Goal: Task Accomplishment & Management: Complete application form

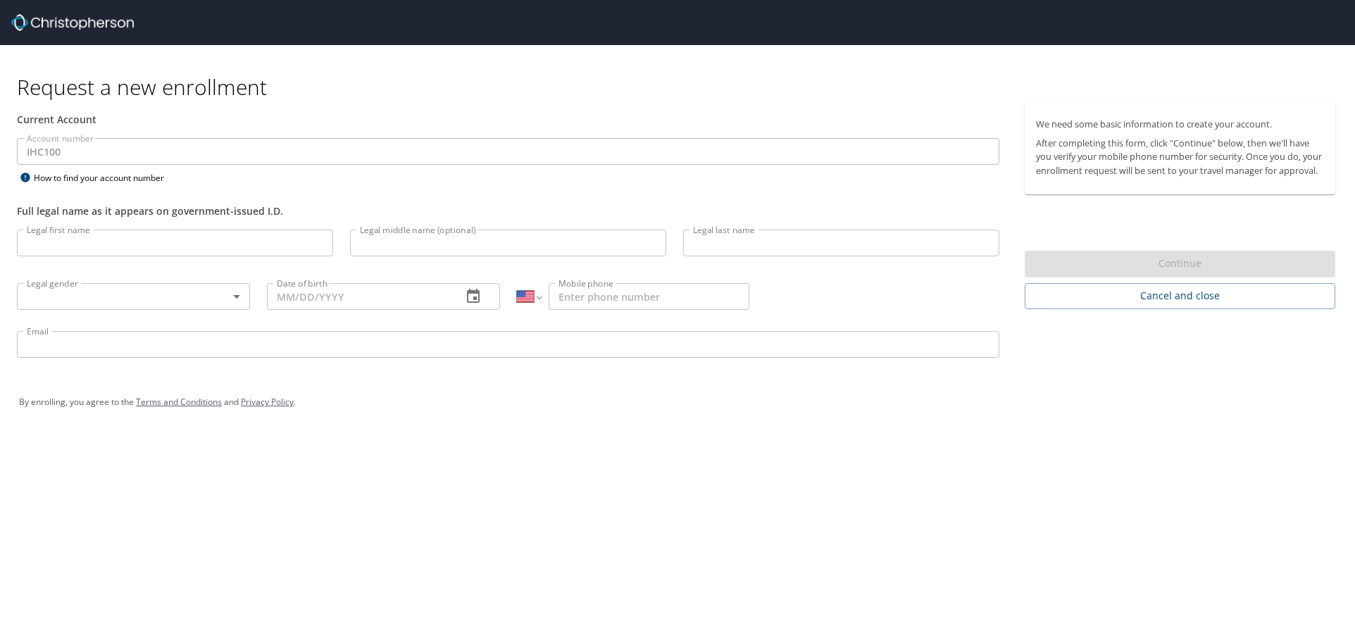
select select "US"
click at [182, 249] on input "Legal first name" at bounding box center [175, 243] width 316 height 27
type input "[PERSON_NAME]"
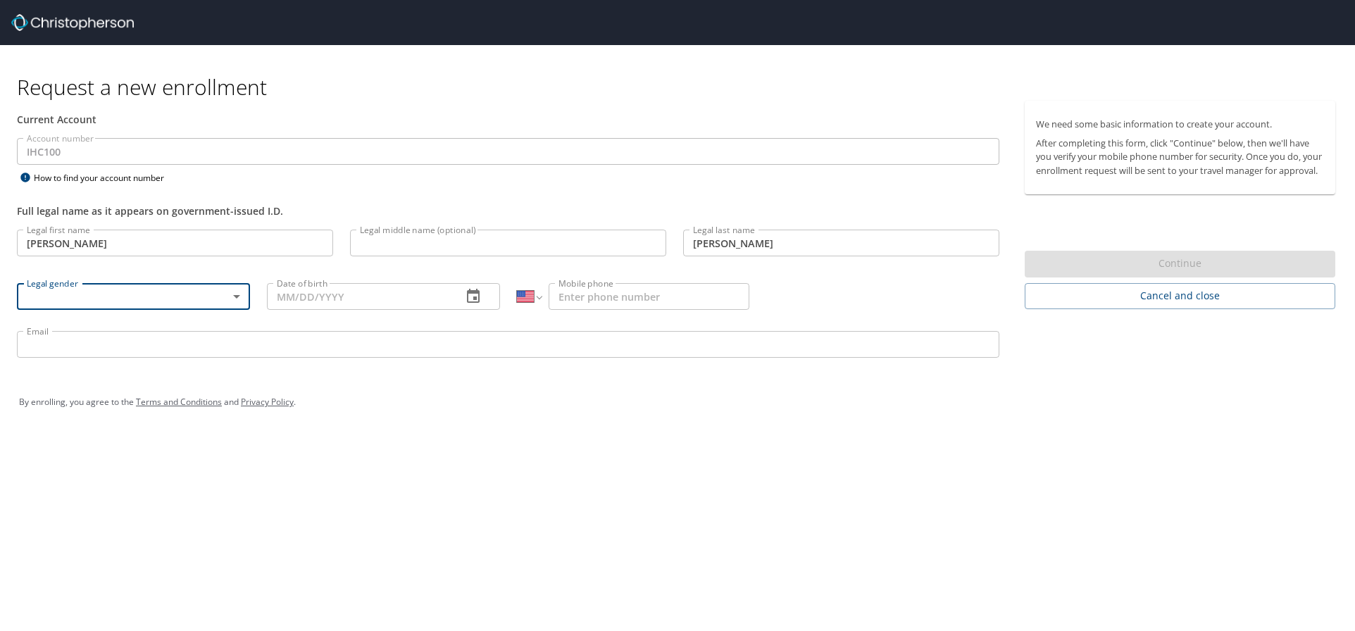
click at [170, 287] on body "Request a new enrollment Current Account Account number IHC100 Account number H…" at bounding box center [677, 315] width 1355 height 631
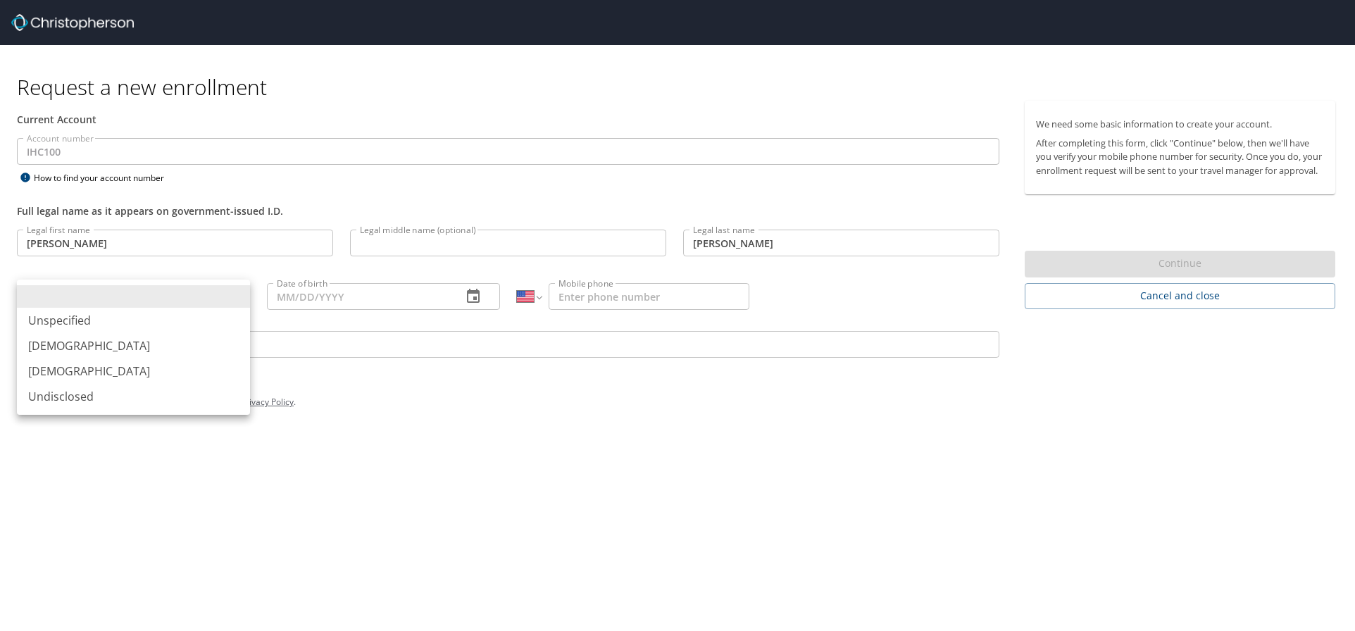
click at [151, 337] on li "[DEMOGRAPHIC_DATA]" at bounding box center [133, 345] width 233 height 25
type input "[DEMOGRAPHIC_DATA]"
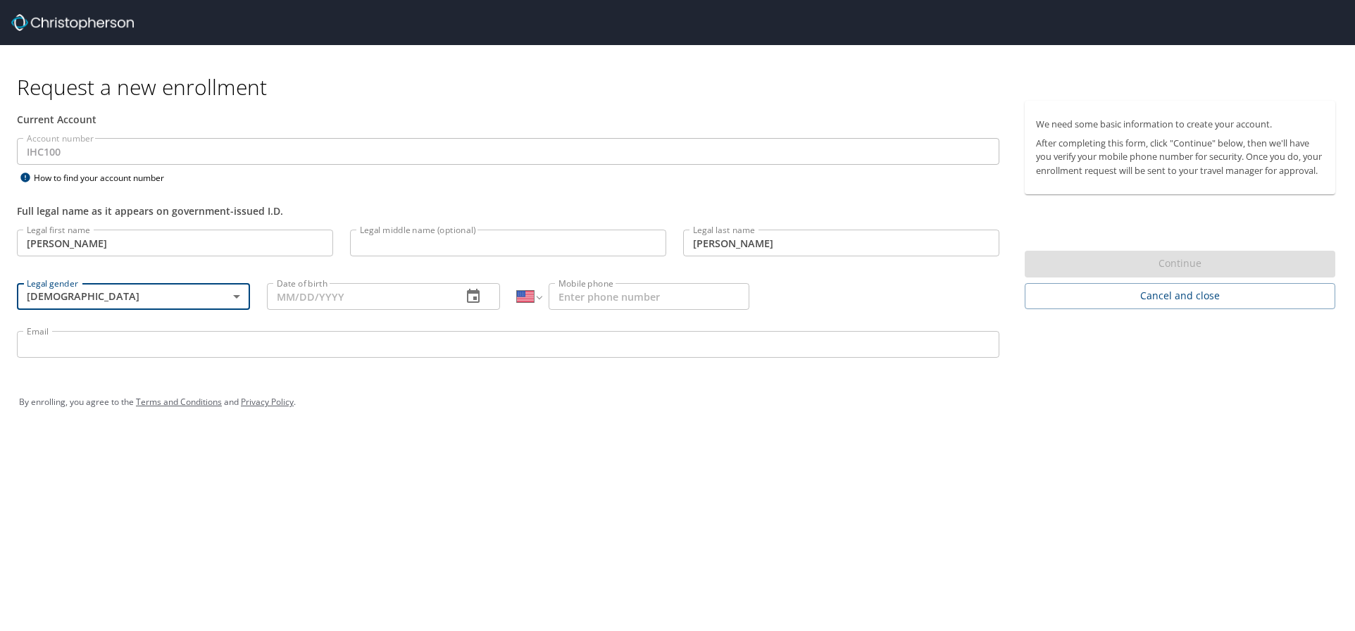
click at [469, 300] on icon "button" at bounding box center [473, 296] width 17 height 17
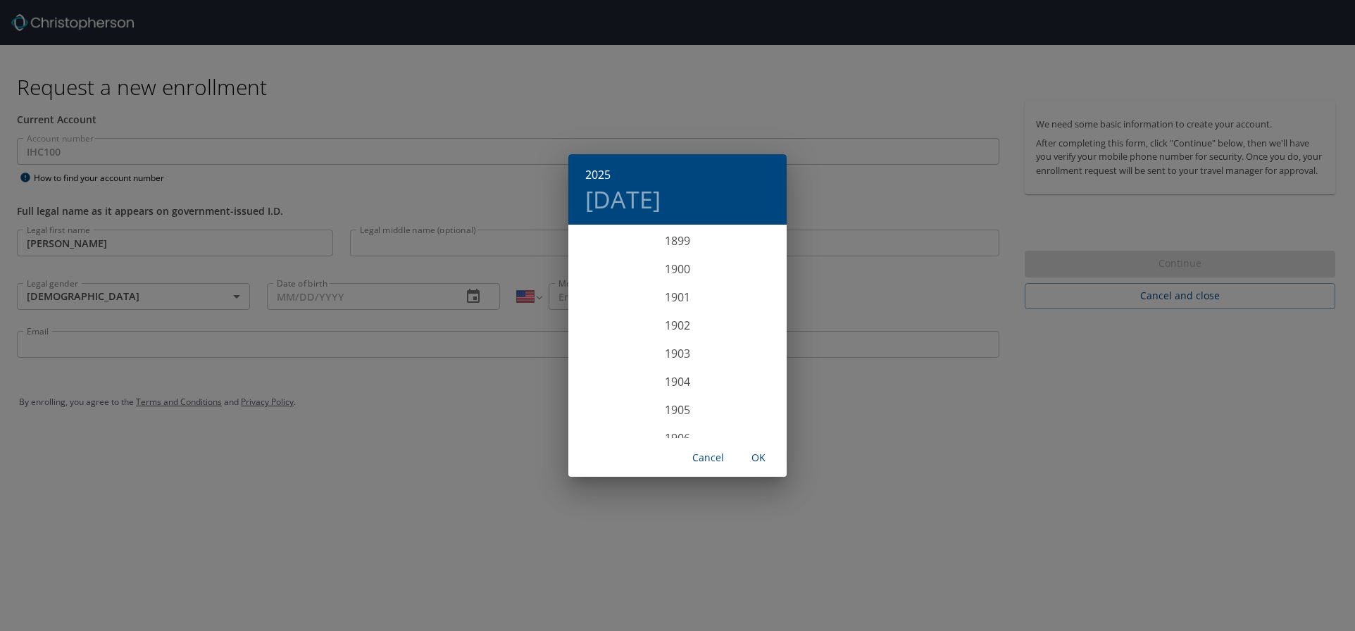
scroll to position [3464, 0]
click at [616, 194] on h4 "Mon, Aug 11" at bounding box center [622, 199] width 75 height 30
click at [613, 206] on h4 "Mon, Aug 11" at bounding box center [622, 199] width 75 height 30
click at [597, 174] on h6 "2025" at bounding box center [597, 175] width 25 height 20
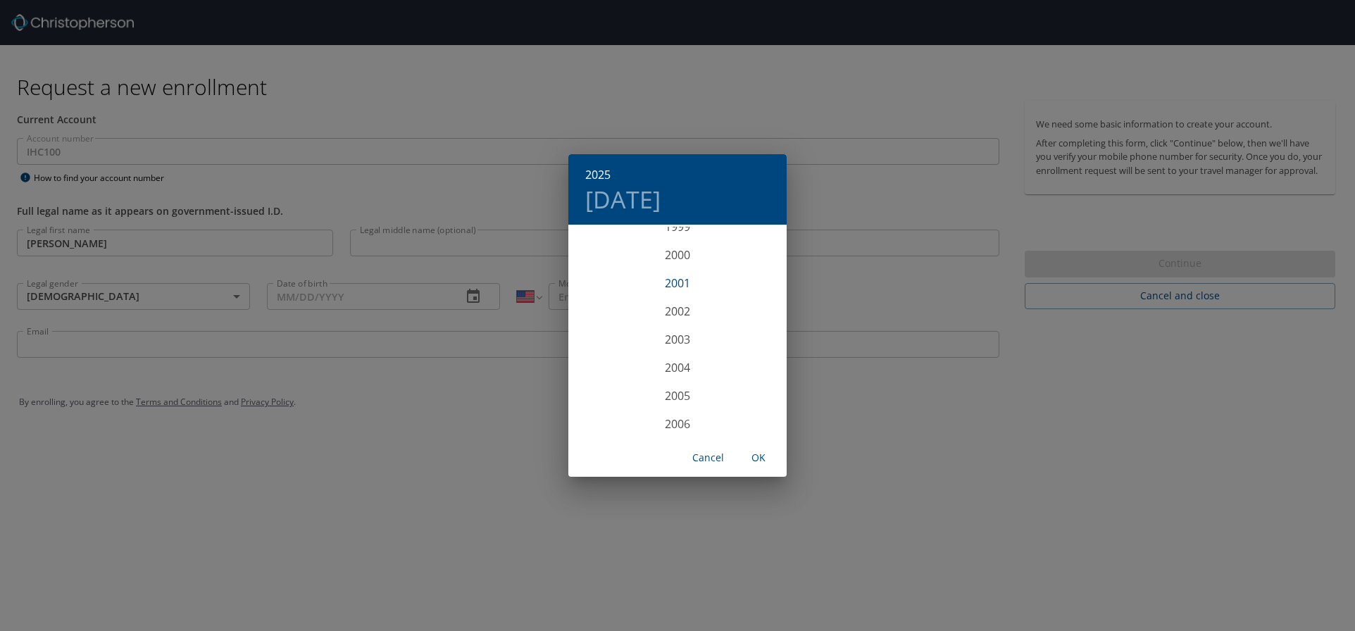
click at [676, 282] on div "2001" at bounding box center [677, 283] width 218 height 28
click at [676, 307] on div "May" at bounding box center [677, 306] width 73 height 53
click at [598, 400] on span "27" at bounding box center [592, 400] width 25 height 9
click at [758, 459] on span "OK" at bounding box center [758, 458] width 34 height 18
type input "[DATE]"
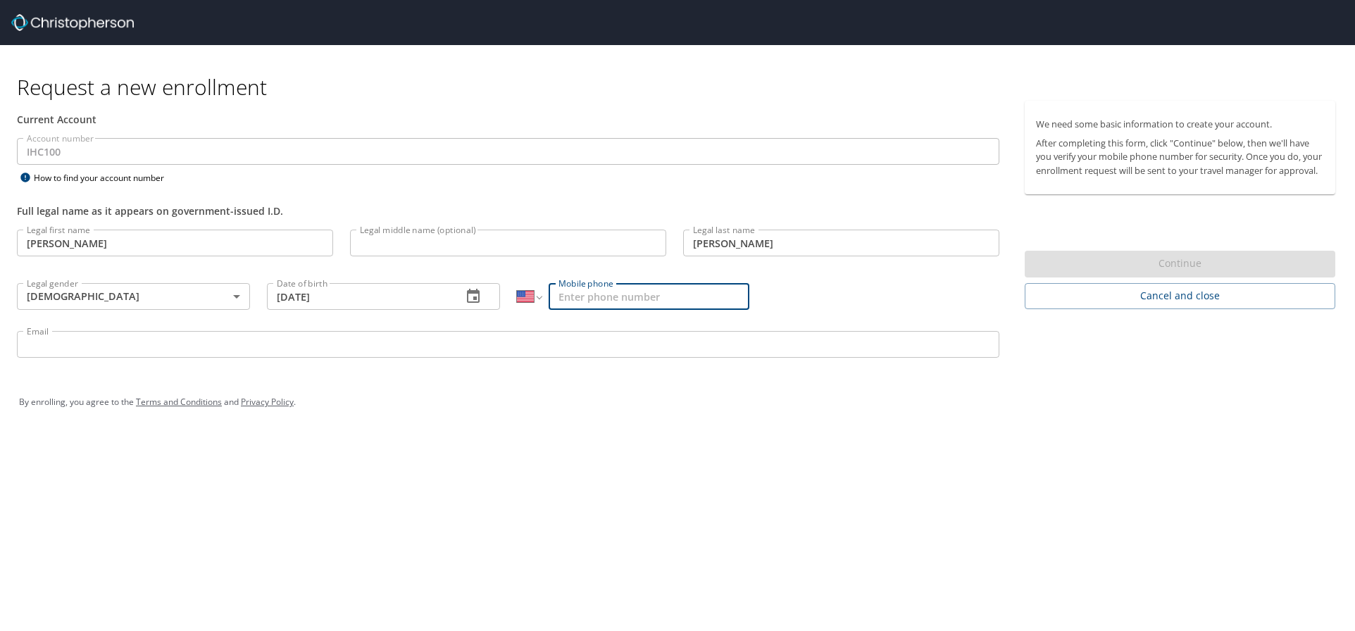
click at [627, 302] on input "Mobile phone" at bounding box center [648, 296] width 201 height 27
type input "[PHONE_NUMBER]"
drag, startPoint x: 576, startPoint y: 448, endPoint x: 532, endPoint y: 403, distance: 62.7
click at [576, 444] on div "Request a new enrollment Current Account Account number IHC100 Account number H…" at bounding box center [677, 315] width 1355 height 631
drag, startPoint x: 387, startPoint y: 322, endPoint x: 389, endPoint y: 351, distance: 28.2
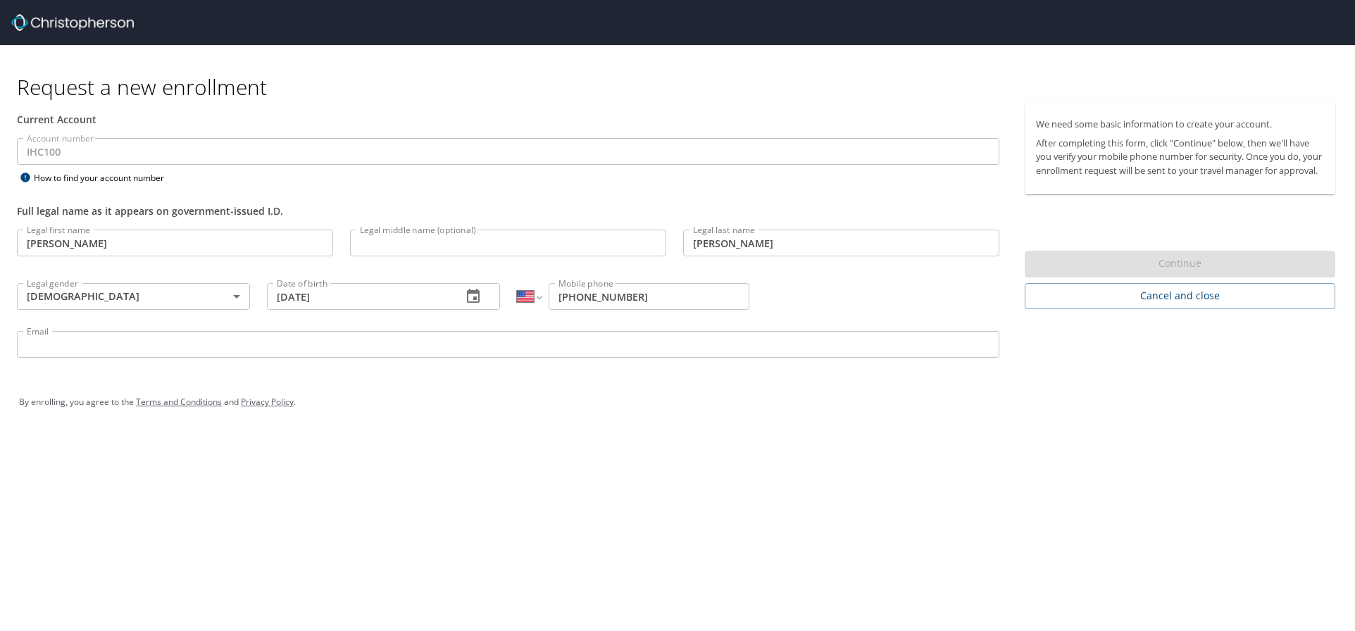
click at [387, 323] on div "Email Email" at bounding box center [507, 346] width 999 height 48
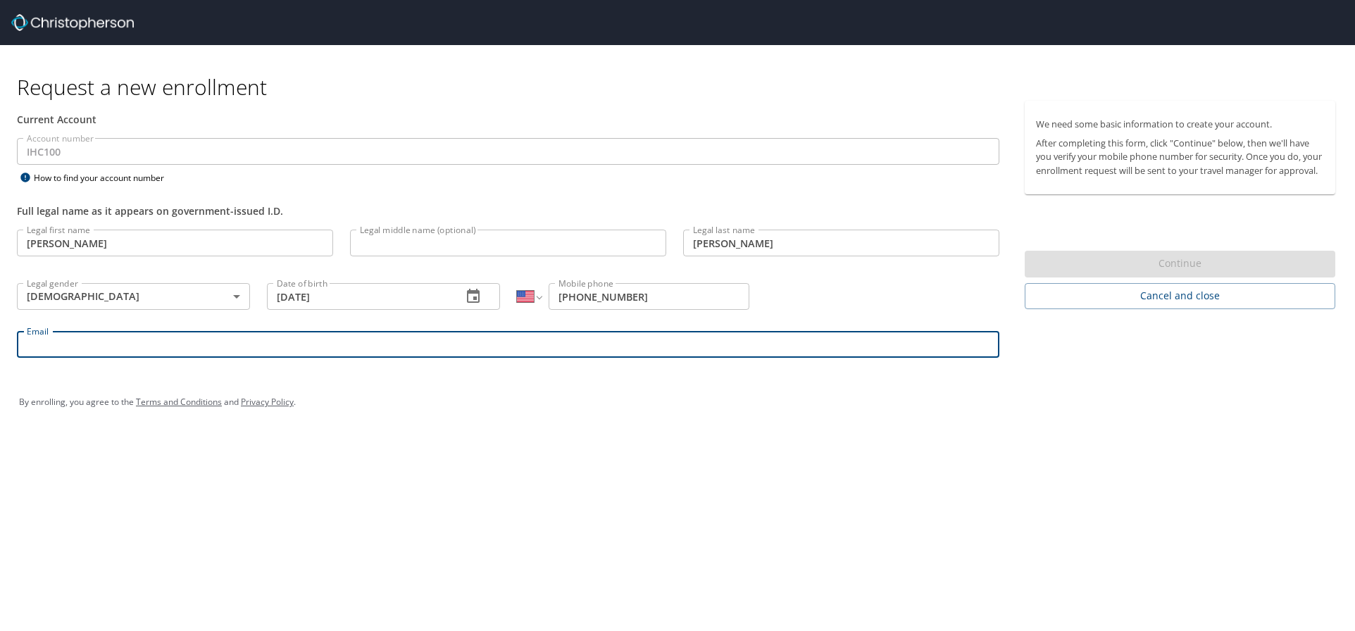
click at [390, 352] on input "Email" at bounding box center [508, 344] width 982 height 27
type input "[PERSON_NAME][EMAIL_ADDRESS][PERSON_NAME][DOMAIN_NAME]"
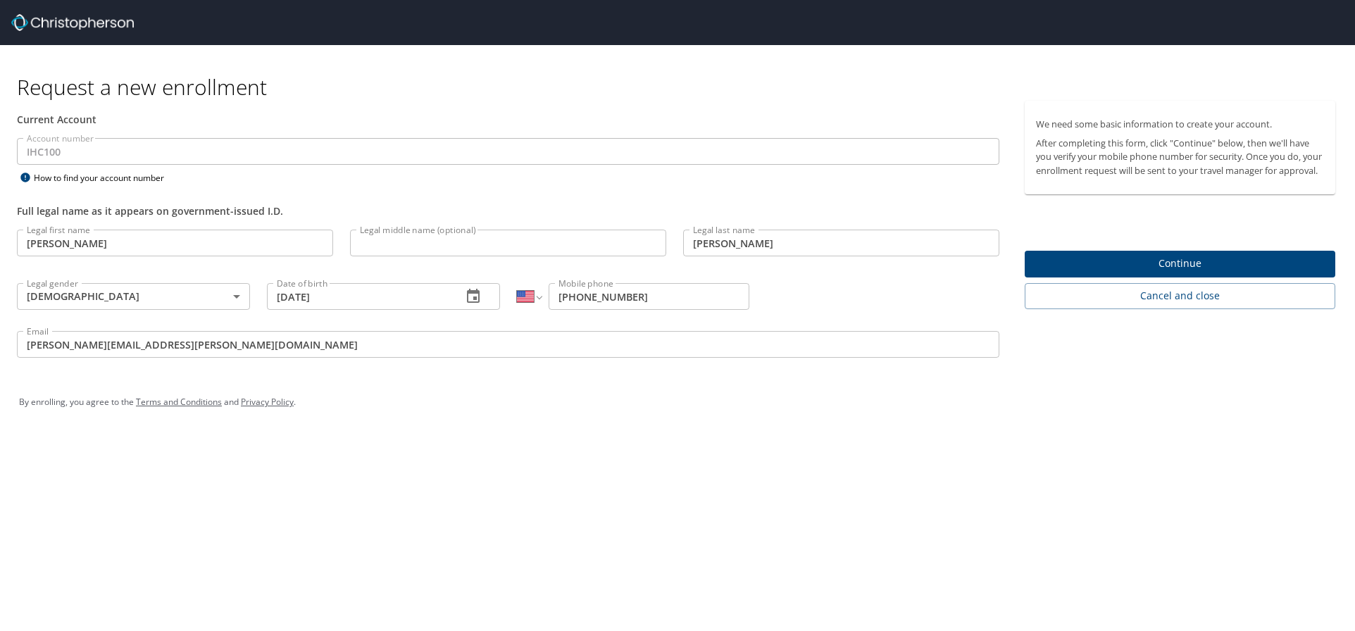
click at [736, 463] on div "Request a new enrollment Current Account Account number IHC100 Account number H…" at bounding box center [677, 315] width 1355 height 631
drag, startPoint x: 361, startPoint y: 363, endPoint x: 328, endPoint y: 361, distance: 33.1
click at [332, 363] on div "Email jacob.begotka@imail.org Email" at bounding box center [507, 346] width 999 height 48
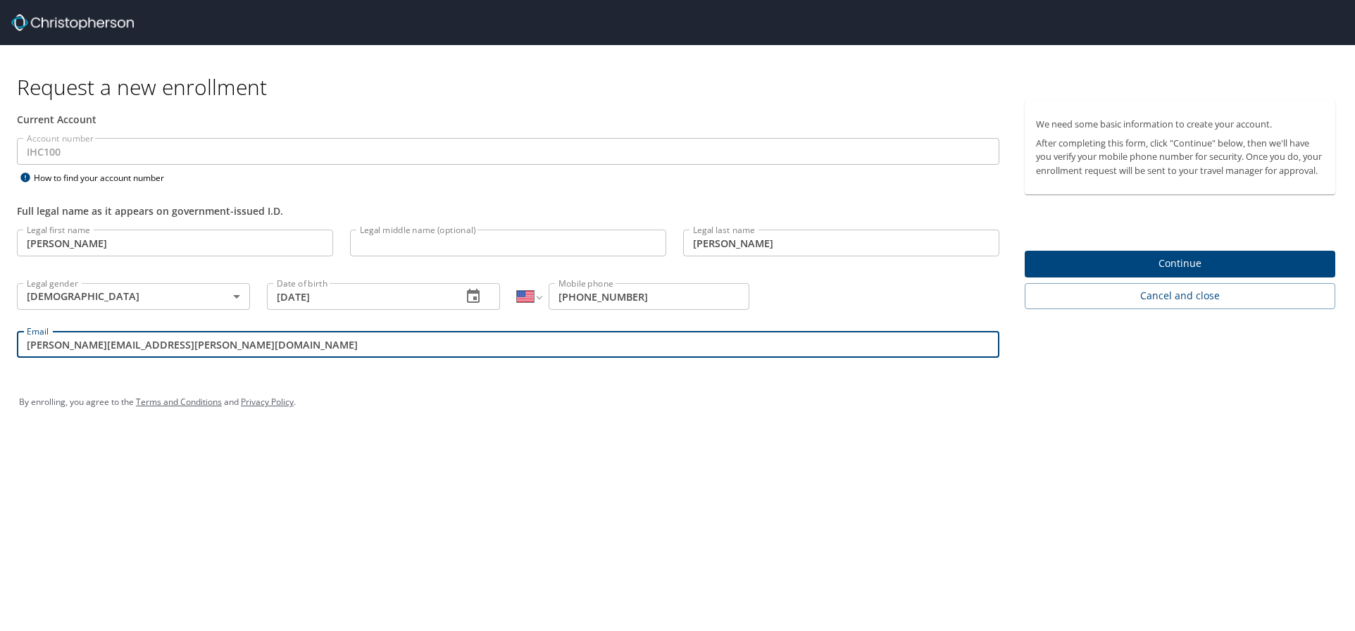
click at [305, 352] on input "[PERSON_NAME][EMAIL_ADDRESS][PERSON_NAME][DOMAIN_NAME]" at bounding box center [508, 344] width 982 height 27
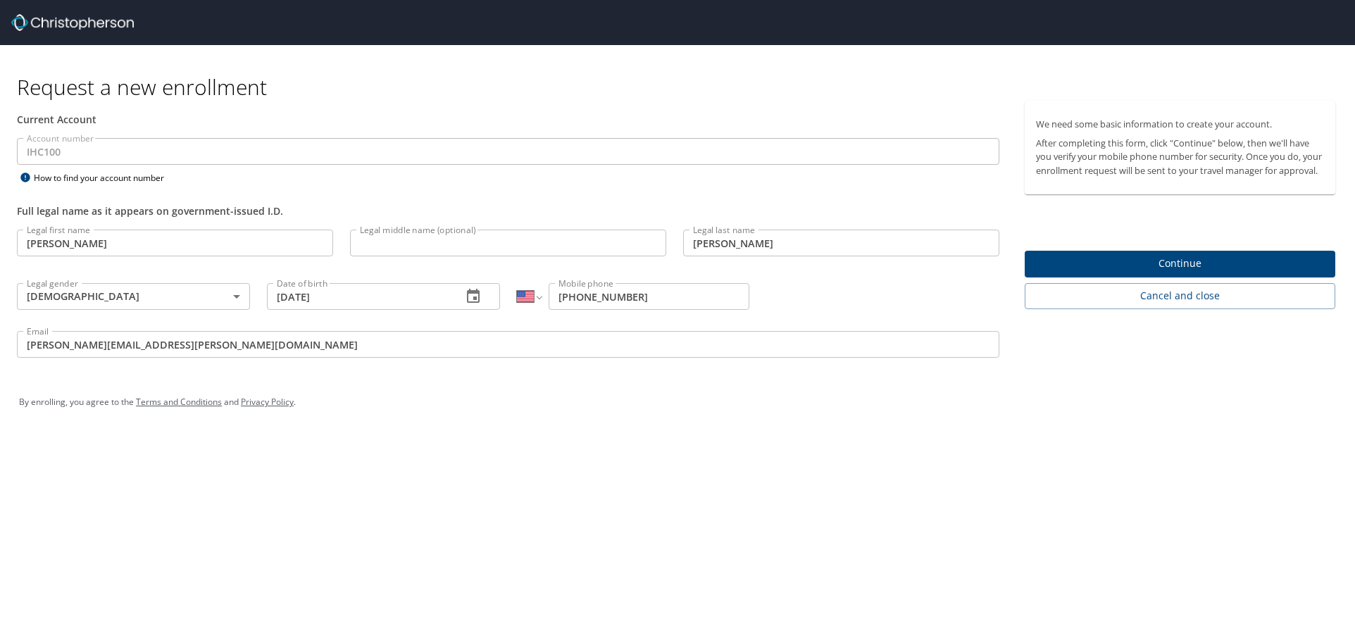
drag, startPoint x: 467, startPoint y: 391, endPoint x: 829, endPoint y: 345, distance: 365.5
click at [468, 391] on div "By enrolling, you agree to the Terms and Conditions and Privacy Policy ." at bounding box center [677, 401] width 1317 height 35
click at [1236, 269] on span "Continue" at bounding box center [1180, 264] width 288 height 18
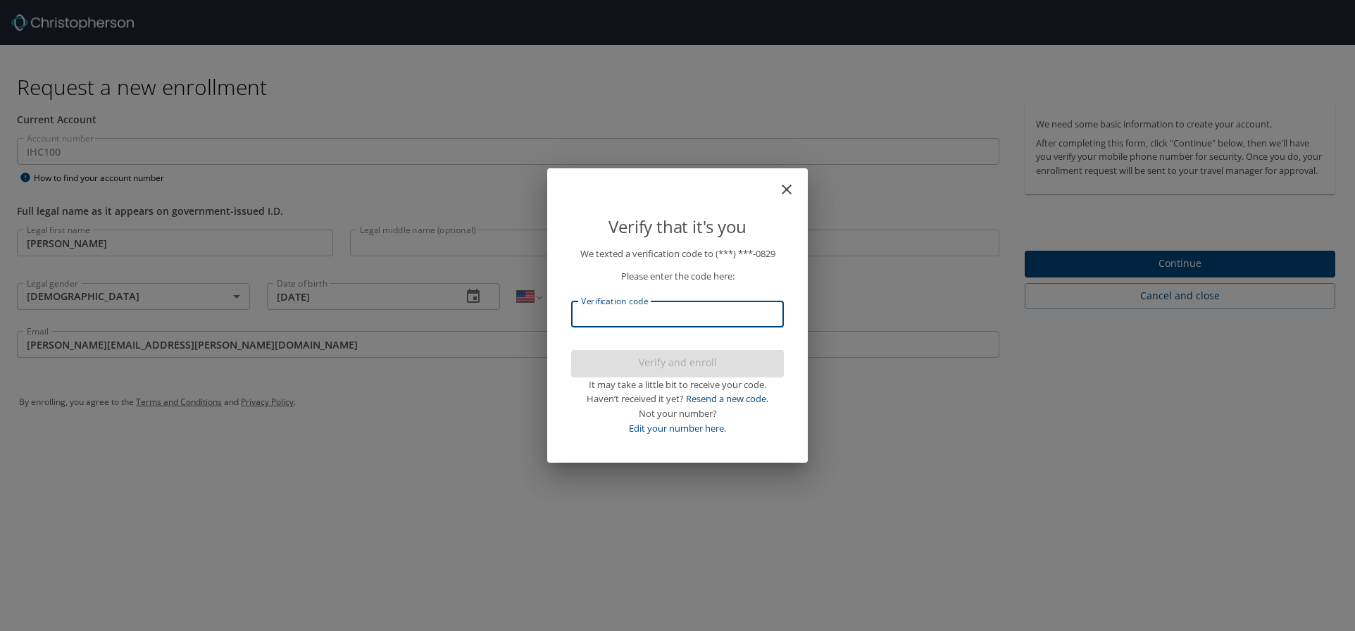
click at [718, 319] on input "Verification code" at bounding box center [677, 314] width 213 height 27
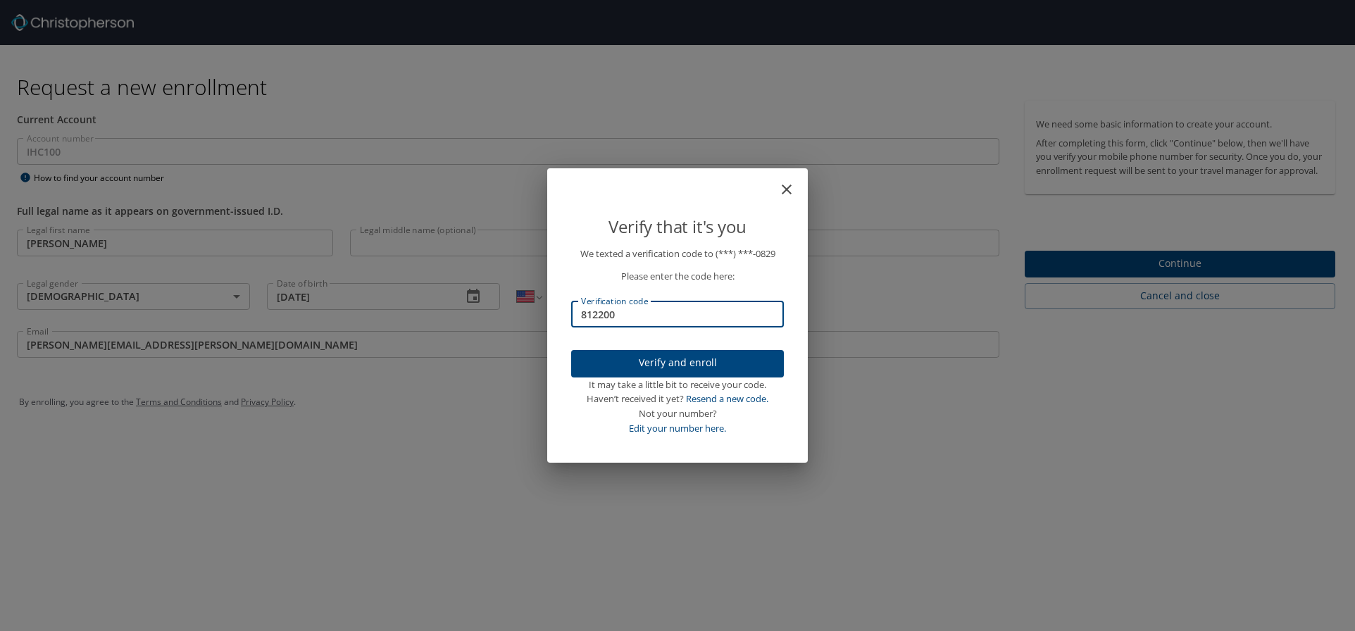
type input "812200"
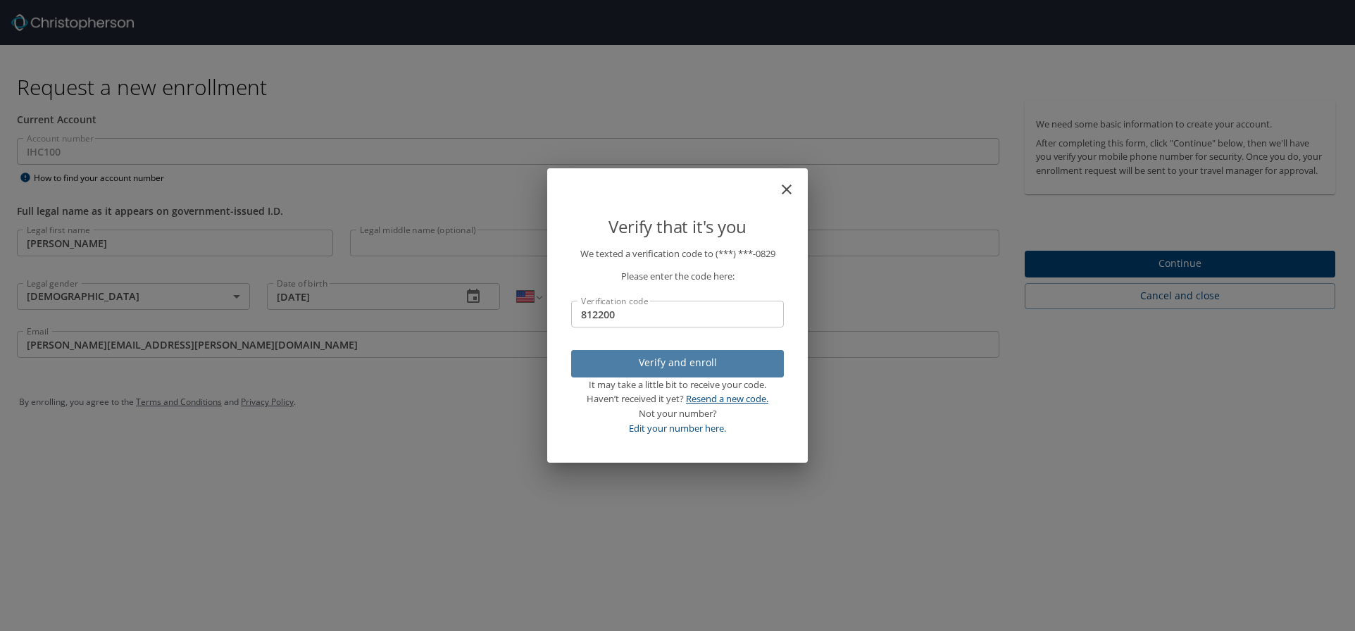
drag, startPoint x: 708, startPoint y: 359, endPoint x: 707, endPoint y: 400, distance: 40.8
click at [707, 384] on div "Verify and enroll It may take a little bit to receive your code. Haven’t receiv…" at bounding box center [677, 393] width 213 height 86
click at [708, 368] on span "Verify and enroll" at bounding box center [677, 363] width 190 height 18
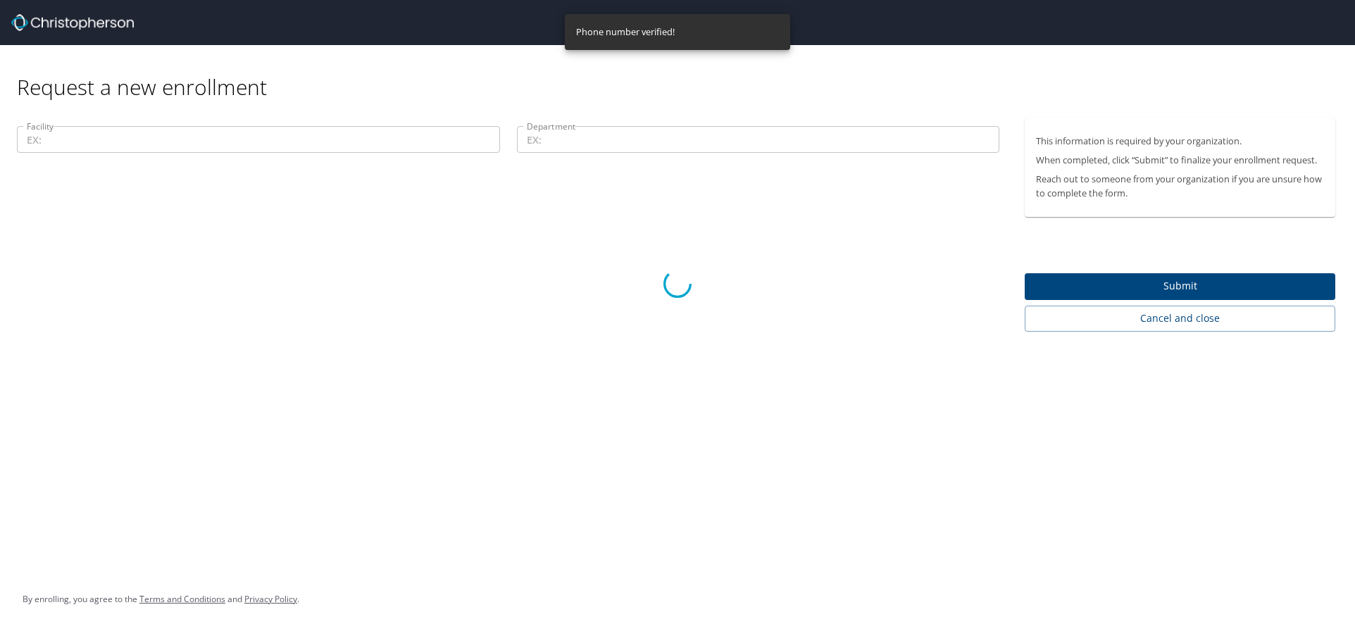
click at [151, 146] on div at bounding box center [677, 284] width 1355 height 694
click at [162, 138] on div at bounding box center [677, 284] width 1355 height 694
click at [700, 20] on div at bounding box center [677, 284] width 1355 height 694
click at [983, 49] on div at bounding box center [677, 284] width 1355 height 694
drag, startPoint x: 674, startPoint y: 139, endPoint x: 634, endPoint y: 139, distance: 40.1
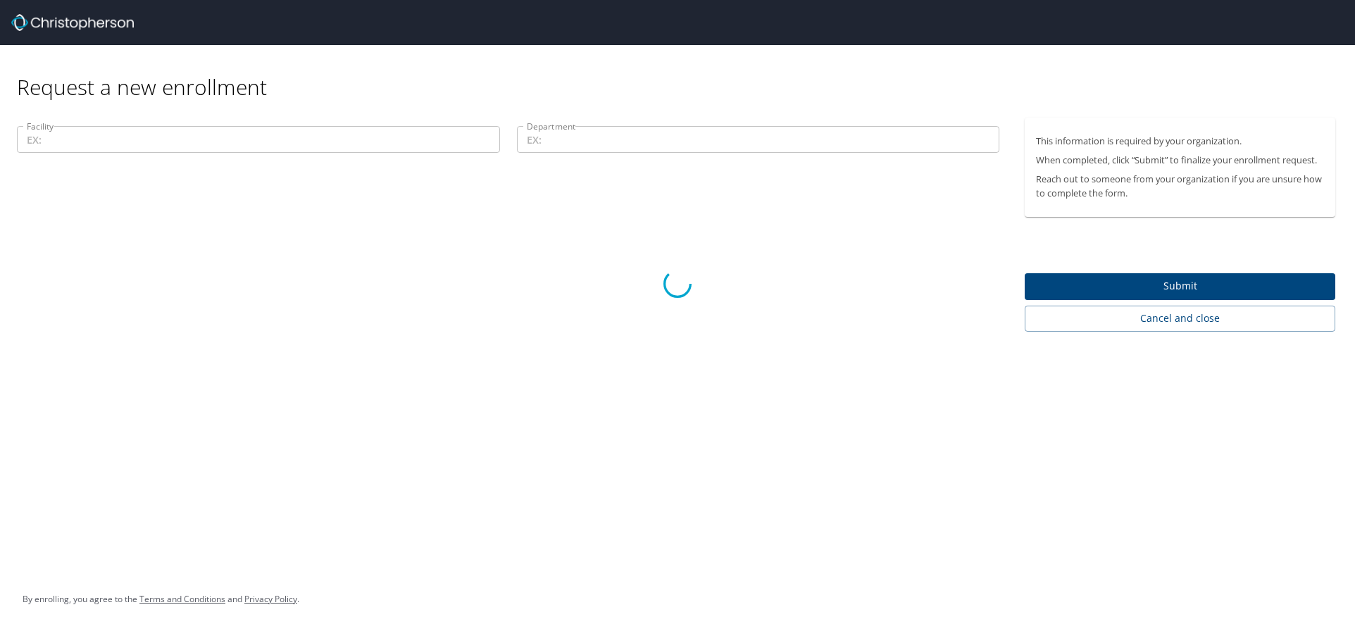
click at [660, 139] on div at bounding box center [677, 284] width 1355 height 694
click at [362, 150] on div at bounding box center [677, 284] width 1355 height 694
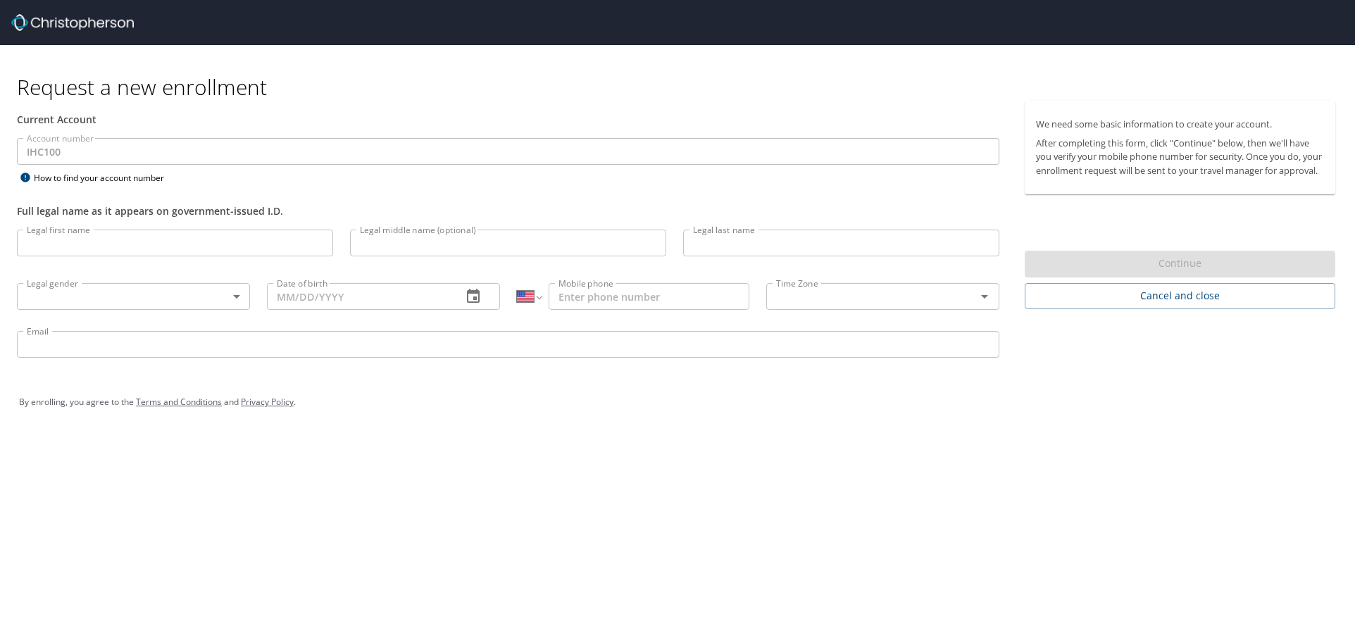
select select "US"
click at [128, 239] on input "Legal first name" at bounding box center [175, 243] width 316 height 27
type input "Jacob"
type input "Begotka"
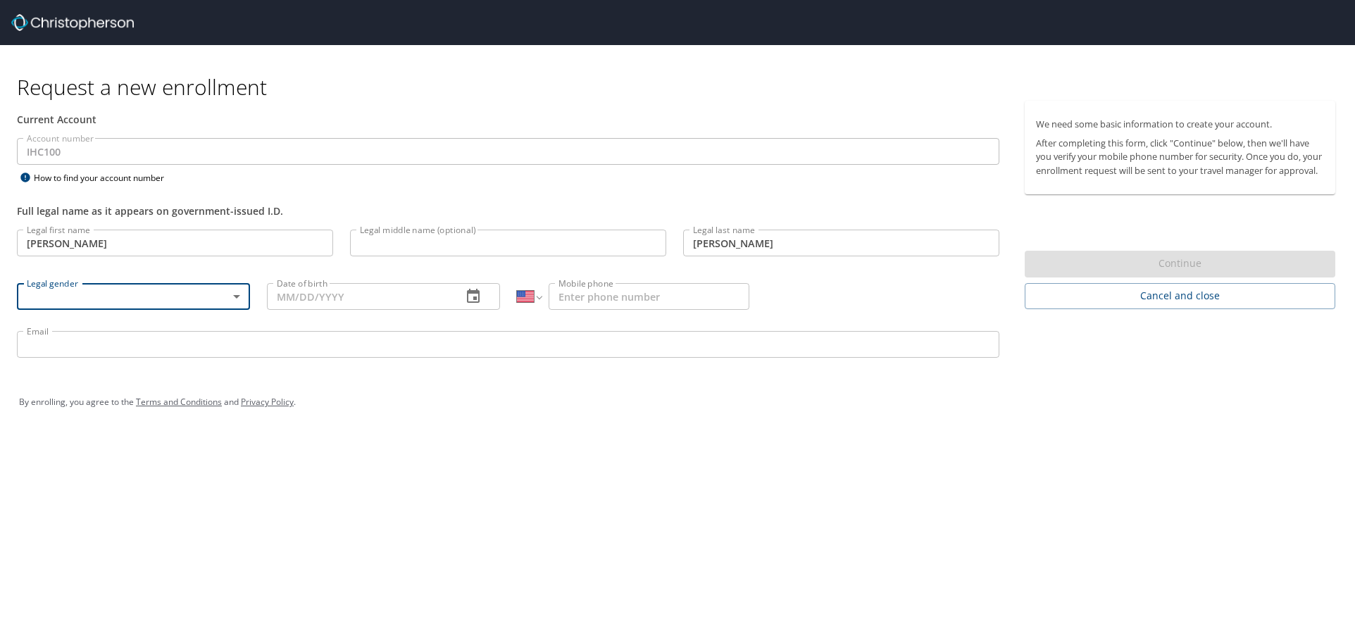
click at [131, 303] on body "Request a new enrollment Current Account Account number IHC100 Account number H…" at bounding box center [677, 315] width 1355 height 631
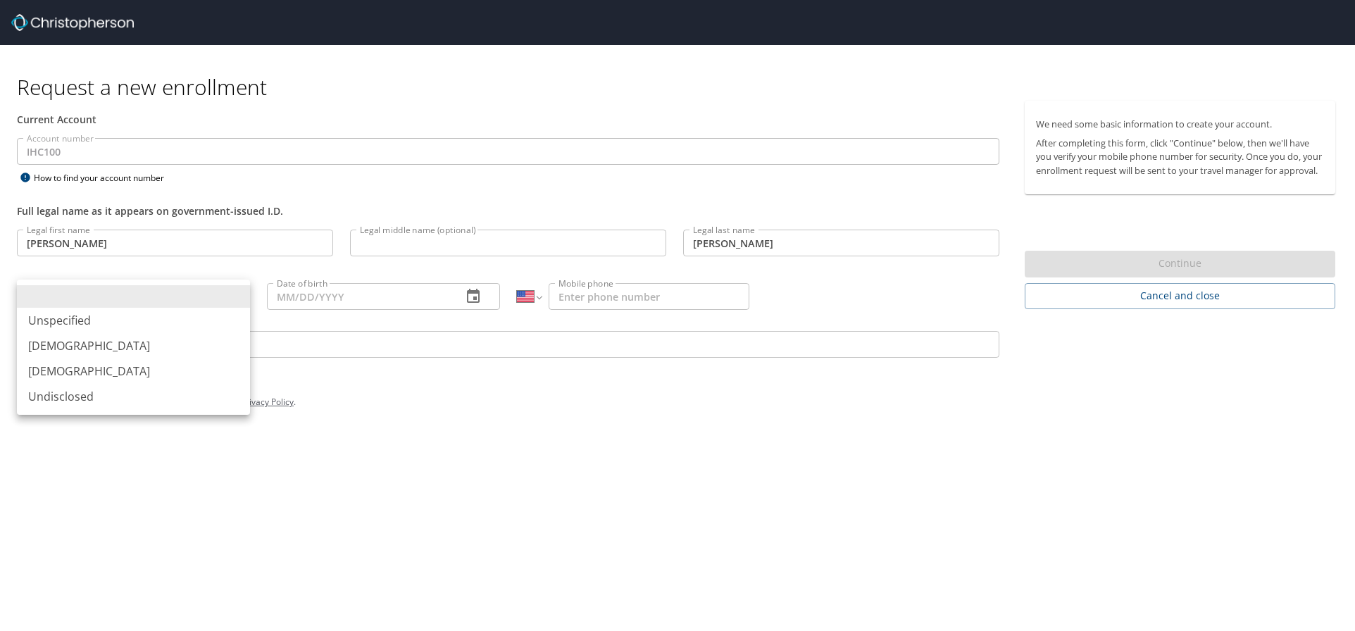
drag, startPoint x: 160, startPoint y: 333, endPoint x: 149, endPoint y: 326, distance: 13.3
click at [157, 333] on li "[DEMOGRAPHIC_DATA]" at bounding box center [133, 345] width 233 height 25
type input "[DEMOGRAPHIC_DATA]"
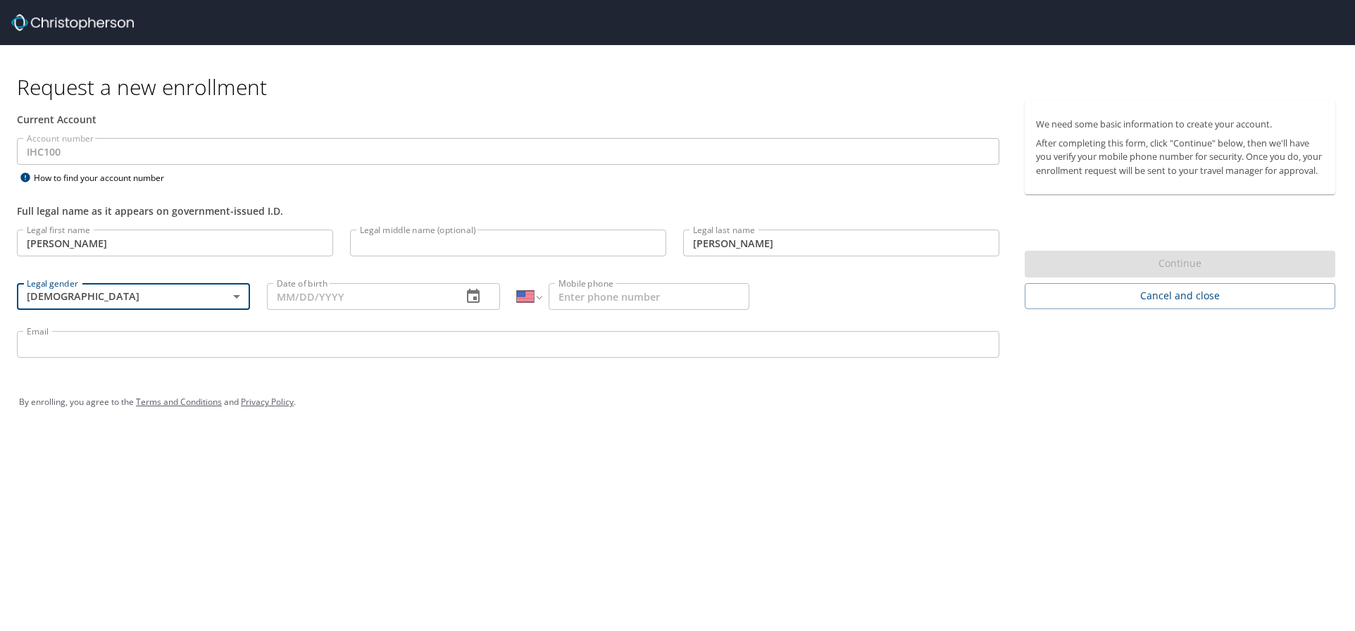
click at [473, 287] on button "button" at bounding box center [473, 297] width 34 height 34
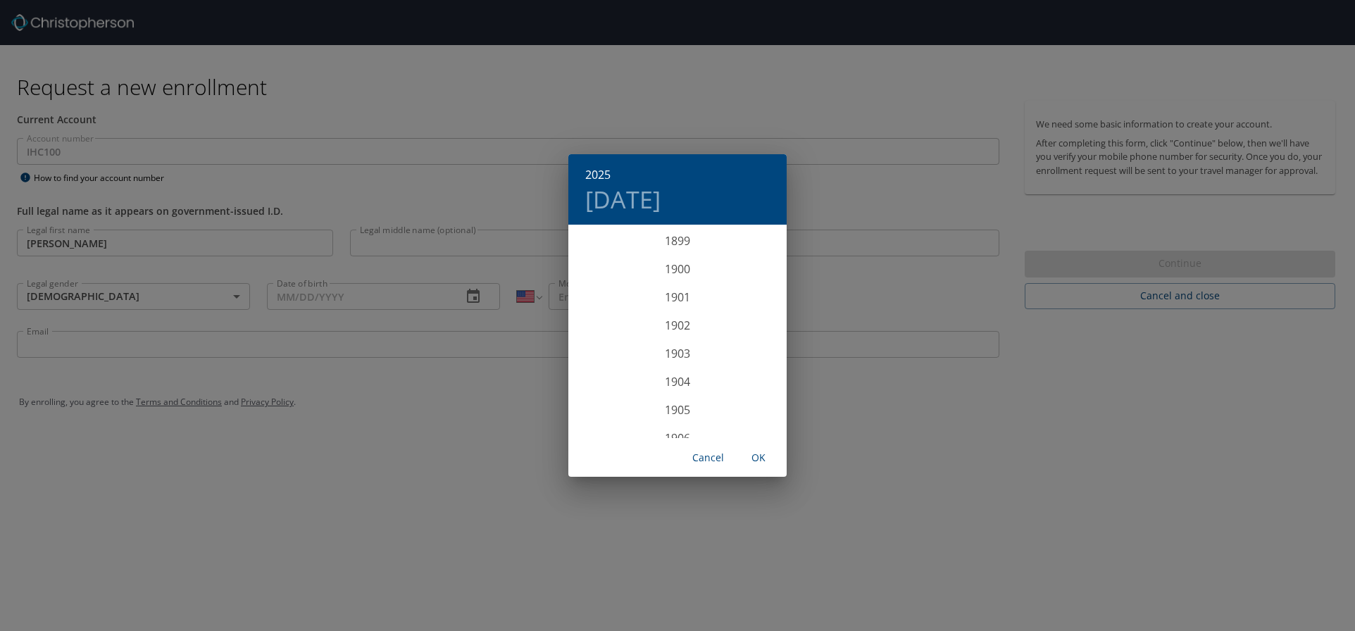
scroll to position [3464, 0]
click at [401, 295] on div "2025 Mon, Aug 11 1899 1900 1901 1902 1903 1904 1905 1906 1907 1908 1909 1910 19…" at bounding box center [677, 315] width 1355 height 631
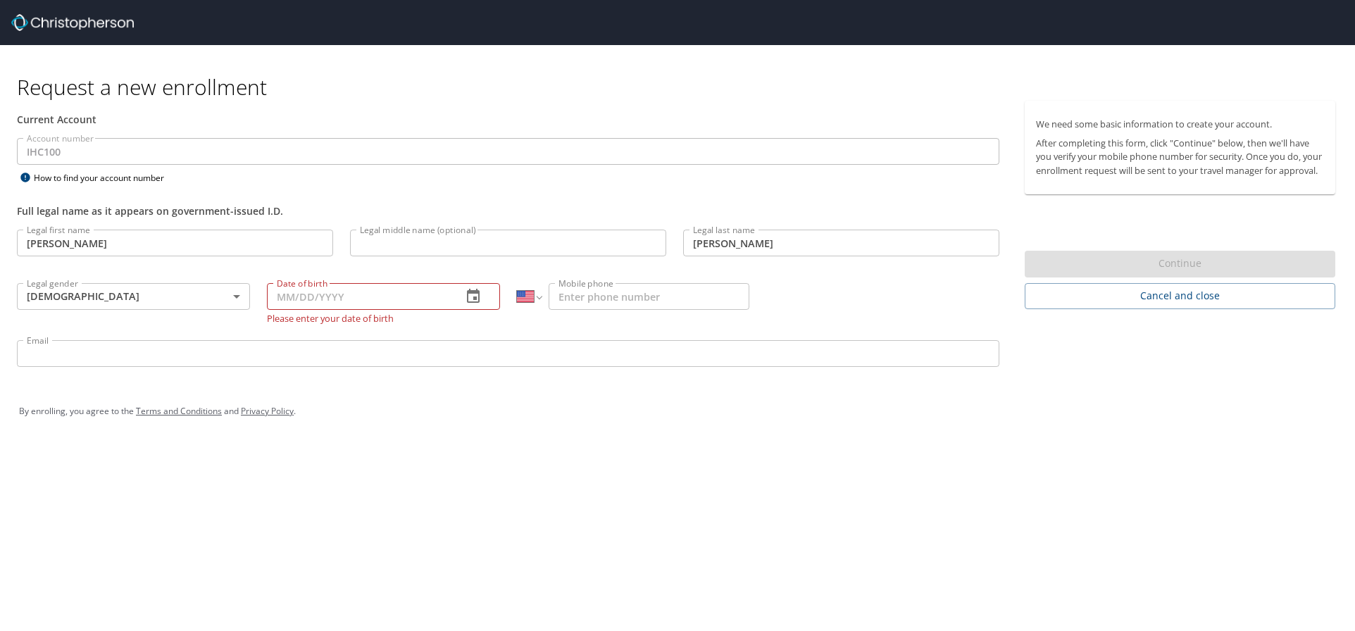
click at [320, 304] on input "Date of birth" at bounding box center [359, 296] width 184 height 27
type input "[DATE]"
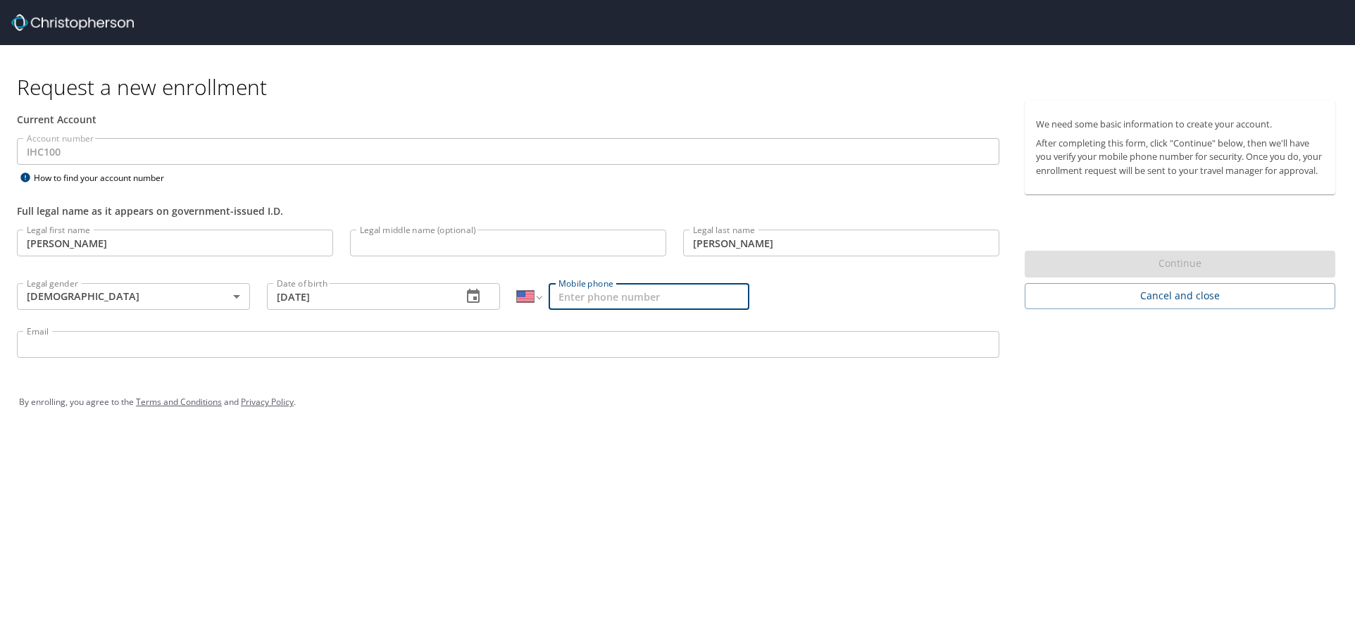
click at [577, 291] on input "Mobile phone" at bounding box center [648, 296] width 201 height 27
type input "[PHONE_NUMBER]"
click at [153, 334] on input "Email" at bounding box center [508, 344] width 982 height 27
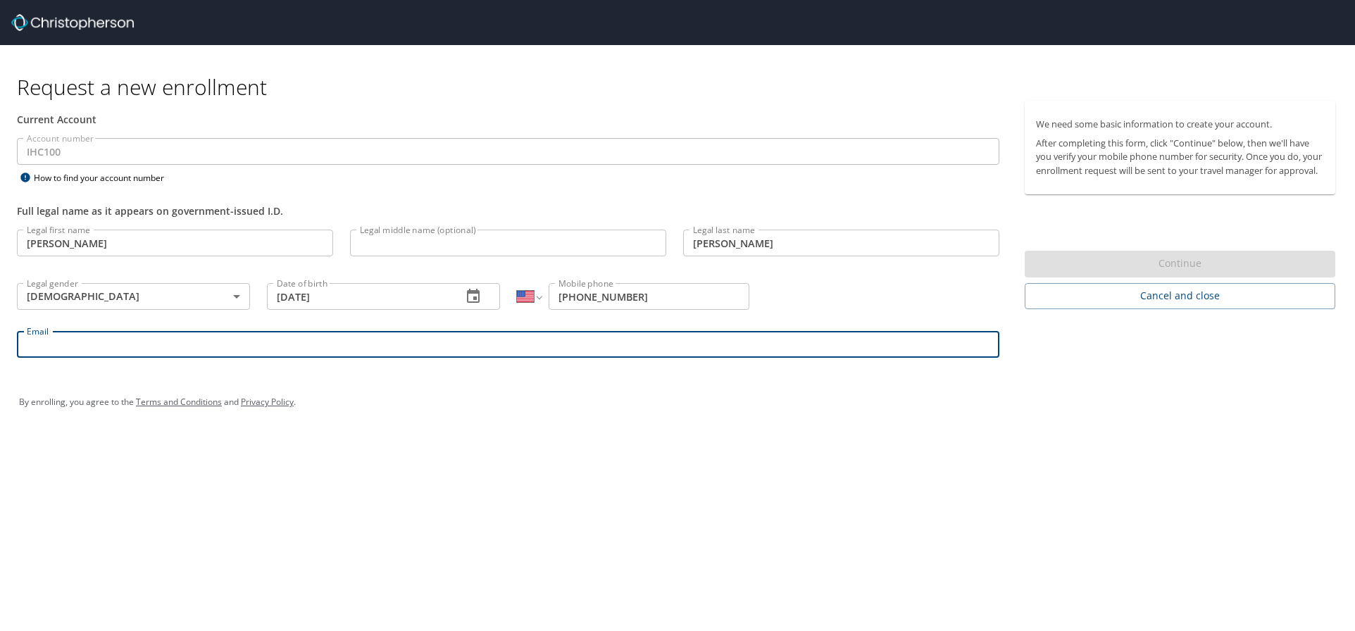
type input "[PERSON_NAME][EMAIL_ADDRESS][PERSON_NAME][DOMAIN_NAME]"
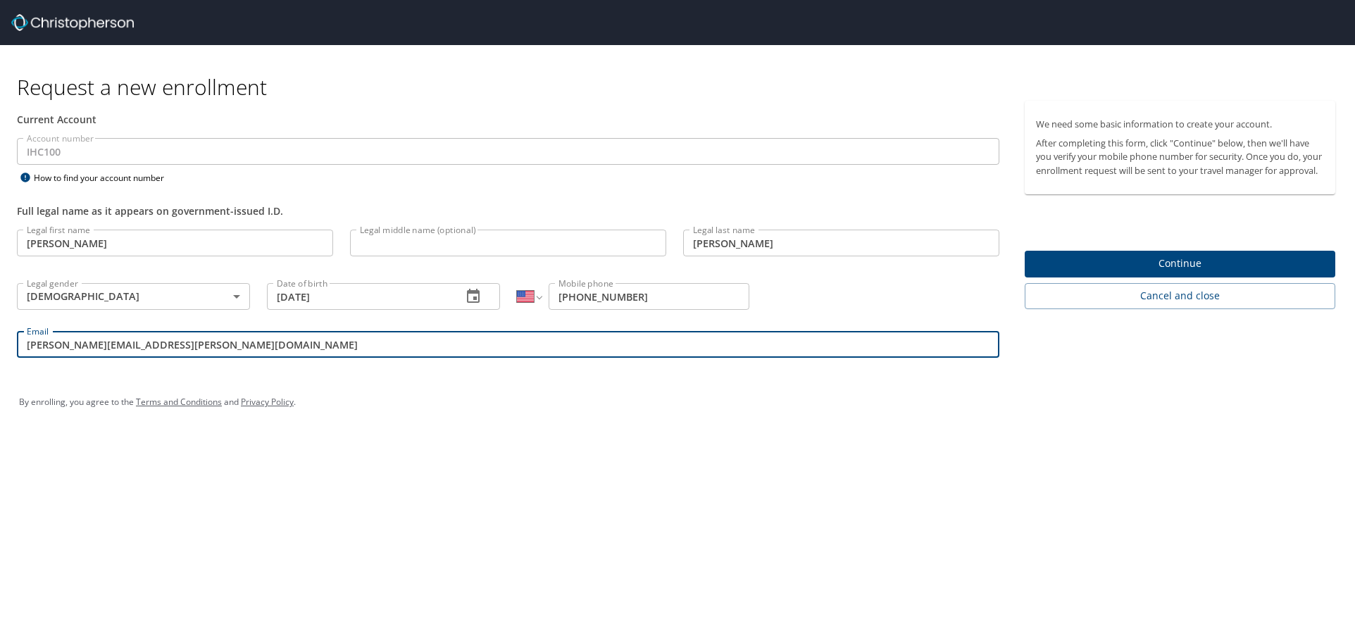
click at [577, 382] on div "By enrolling, you agree to the Terms and Conditions and Privacy Policy ." at bounding box center [677, 401] width 1338 height 63
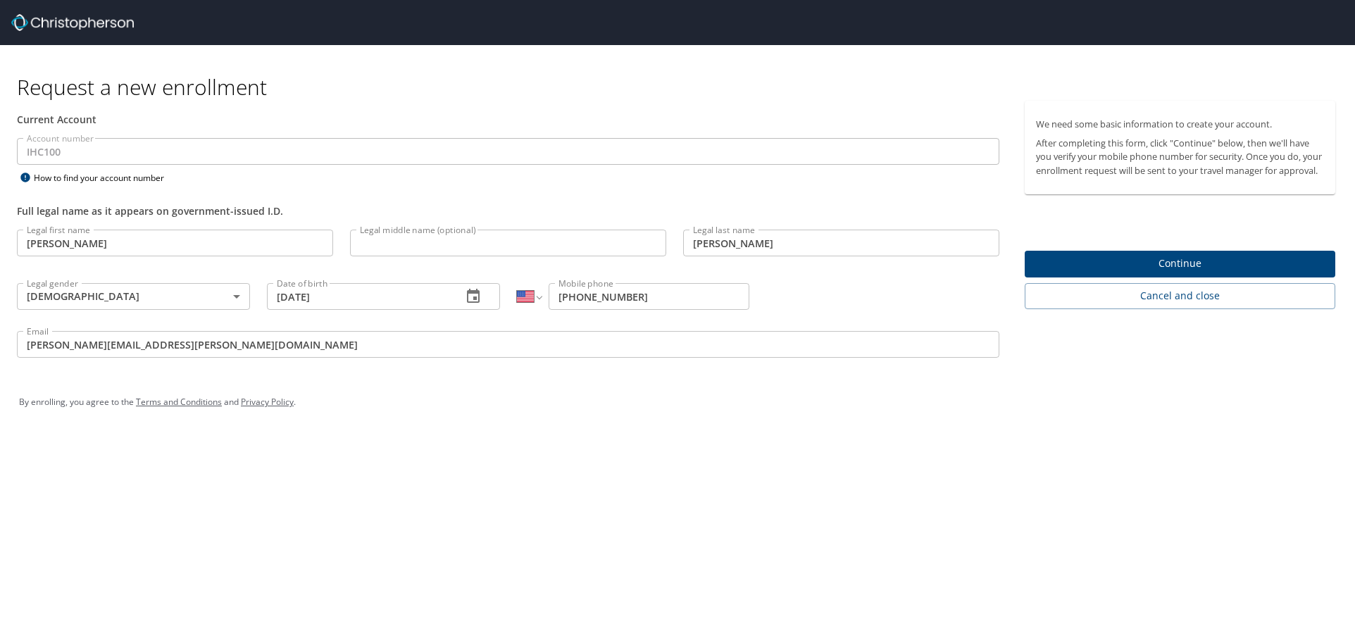
click at [1162, 272] on span "Continue" at bounding box center [1180, 264] width 288 height 18
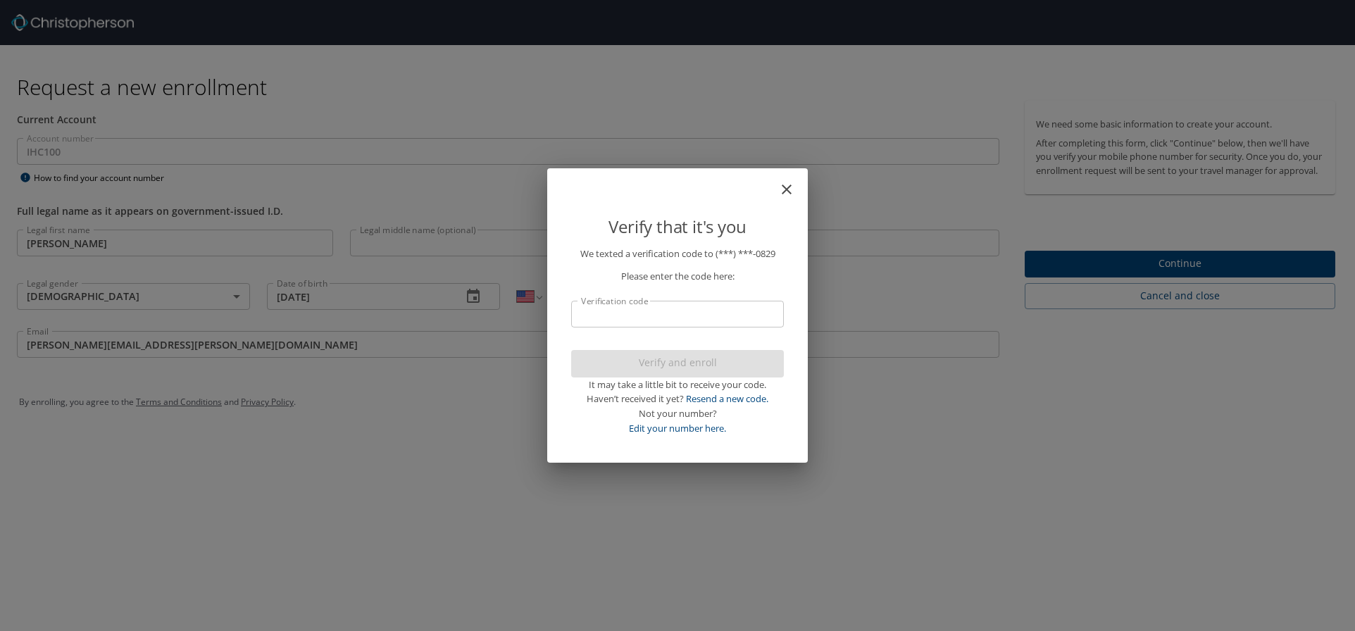
click at [637, 318] on input "Verification code" at bounding box center [677, 314] width 213 height 27
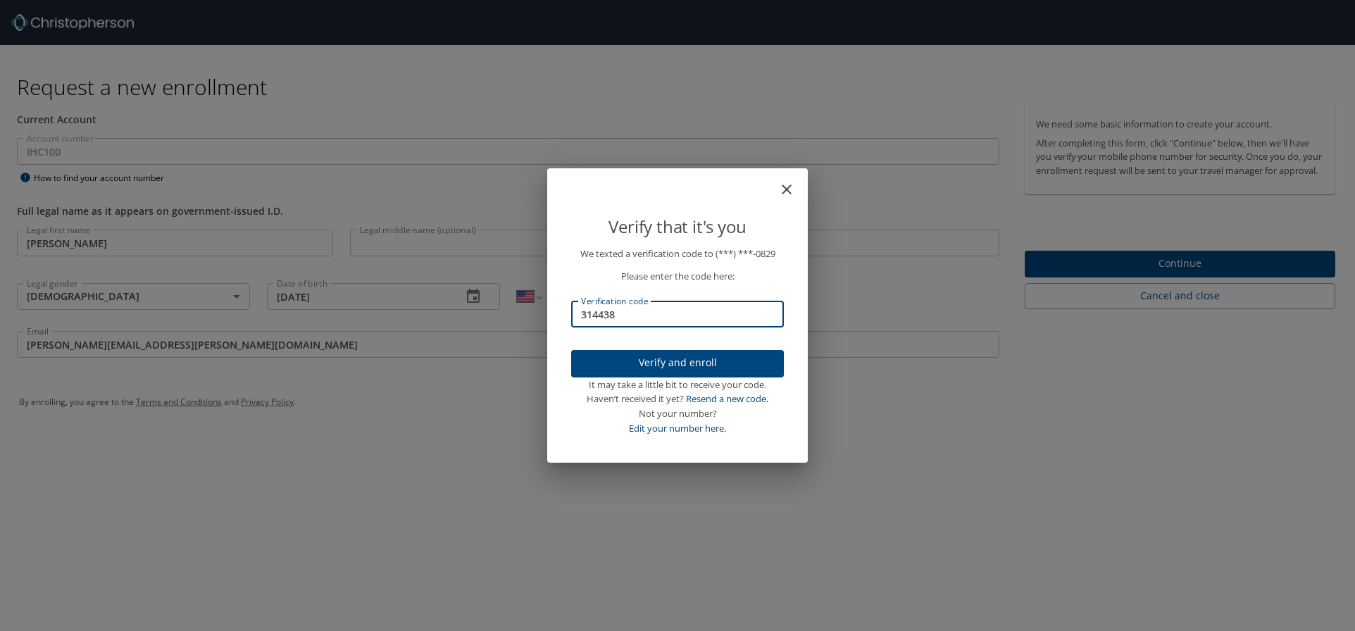
type input "314438"
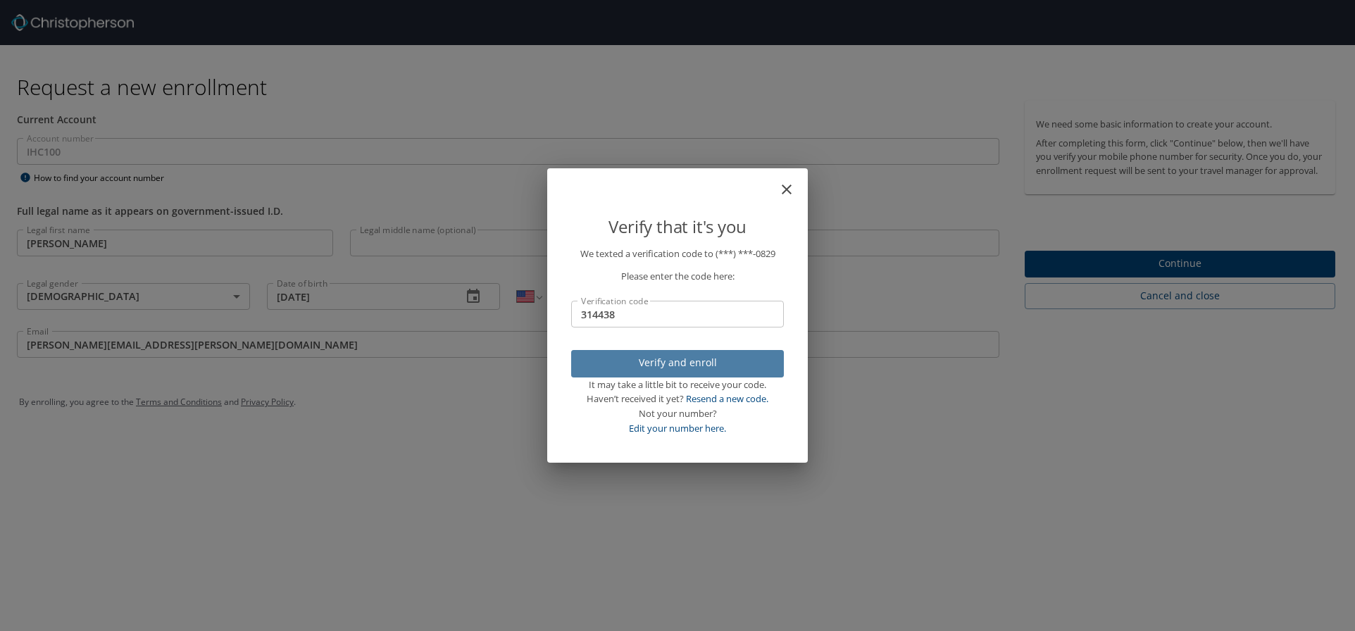
click at [641, 356] on span "Verify and enroll" at bounding box center [677, 363] width 190 height 18
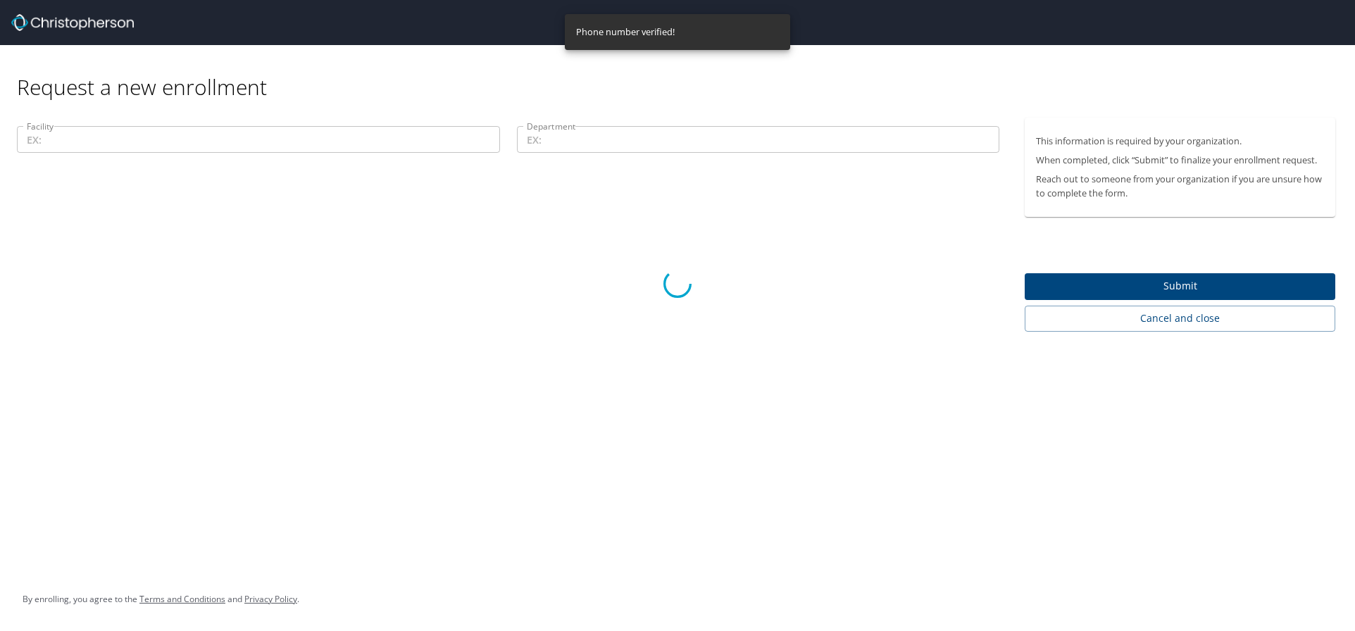
drag, startPoint x: 121, startPoint y: 130, endPoint x: 116, endPoint y: 144, distance: 14.9
click at [117, 141] on div at bounding box center [677, 284] width 1355 height 694
click at [1133, 213] on div at bounding box center [677, 284] width 1355 height 694
click at [101, 140] on div at bounding box center [677, 284] width 1355 height 694
click at [687, 118] on div at bounding box center [677, 284] width 1355 height 694
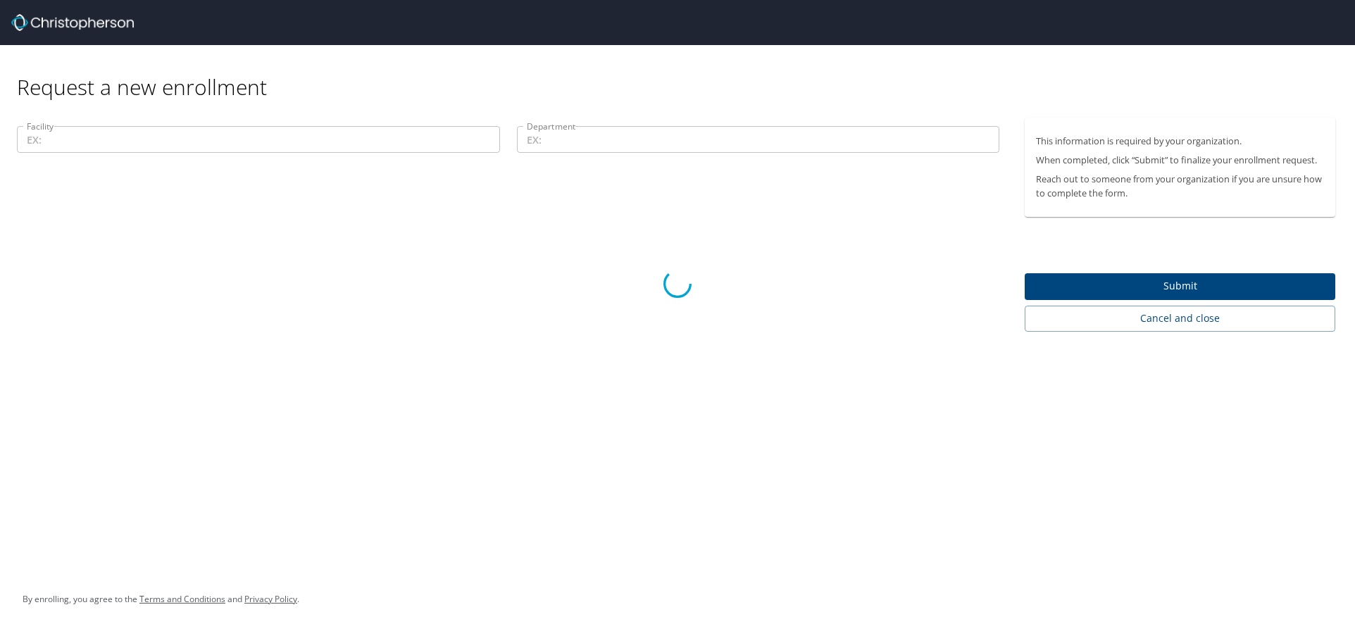
drag, startPoint x: 789, startPoint y: 259, endPoint x: 787, endPoint y: 250, distance: 9.3
click at [789, 258] on div at bounding box center [677, 284] width 1355 height 694
click at [683, 151] on div at bounding box center [677, 284] width 1355 height 694
click at [675, 142] on div at bounding box center [677, 284] width 1355 height 694
drag, startPoint x: 691, startPoint y: 149, endPoint x: 355, endPoint y: 130, distance: 336.3
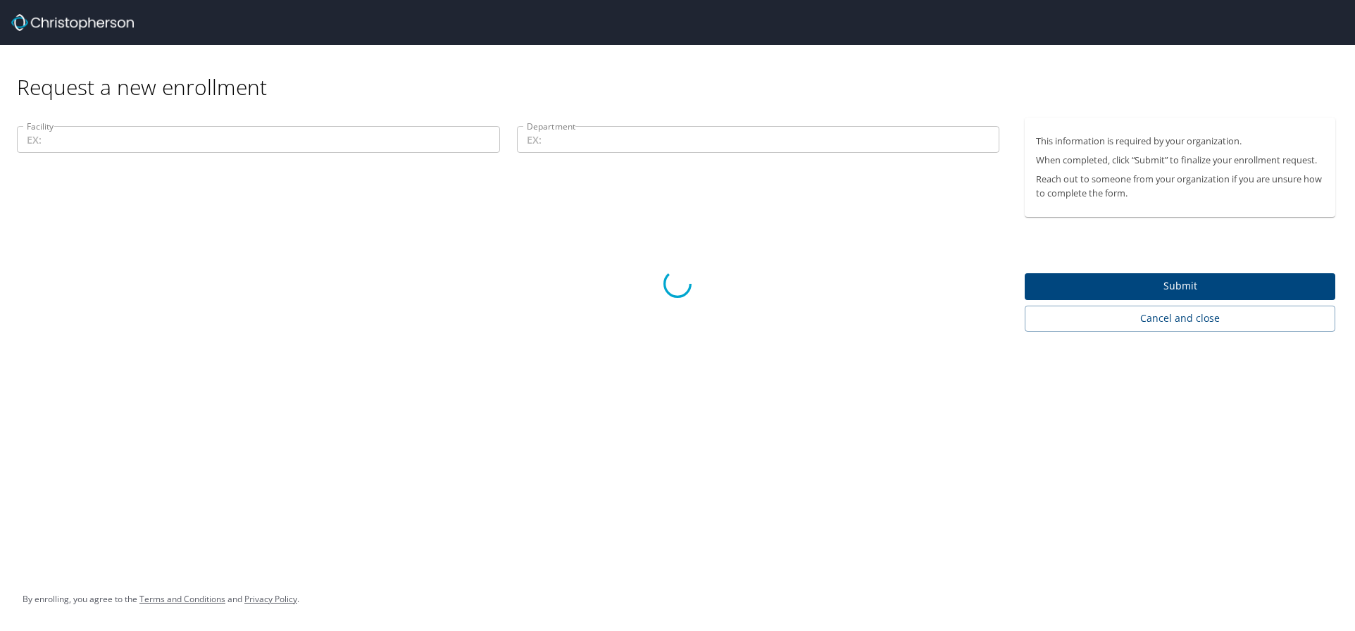
click at [684, 149] on div at bounding box center [677, 284] width 1355 height 694
drag, startPoint x: 342, startPoint y: 132, endPoint x: 348, endPoint y: 136, distance: 7.2
click at [342, 134] on div at bounding box center [677, 284] width 1355 height 694
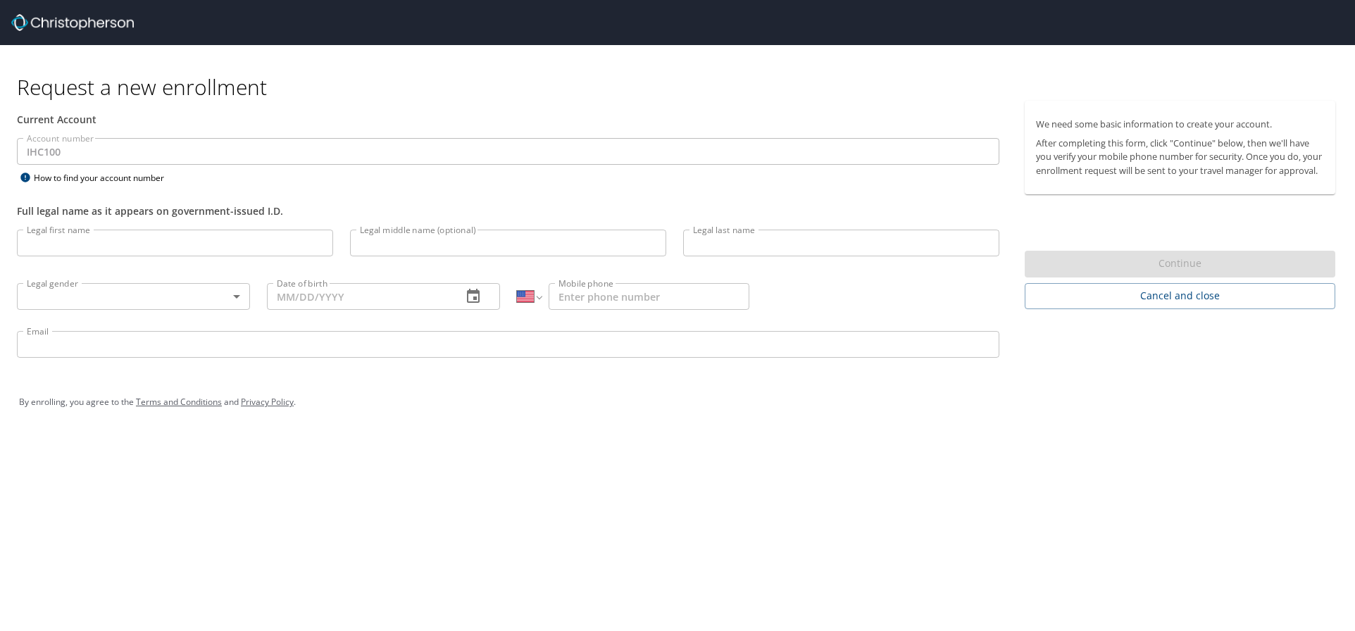
select select "US"
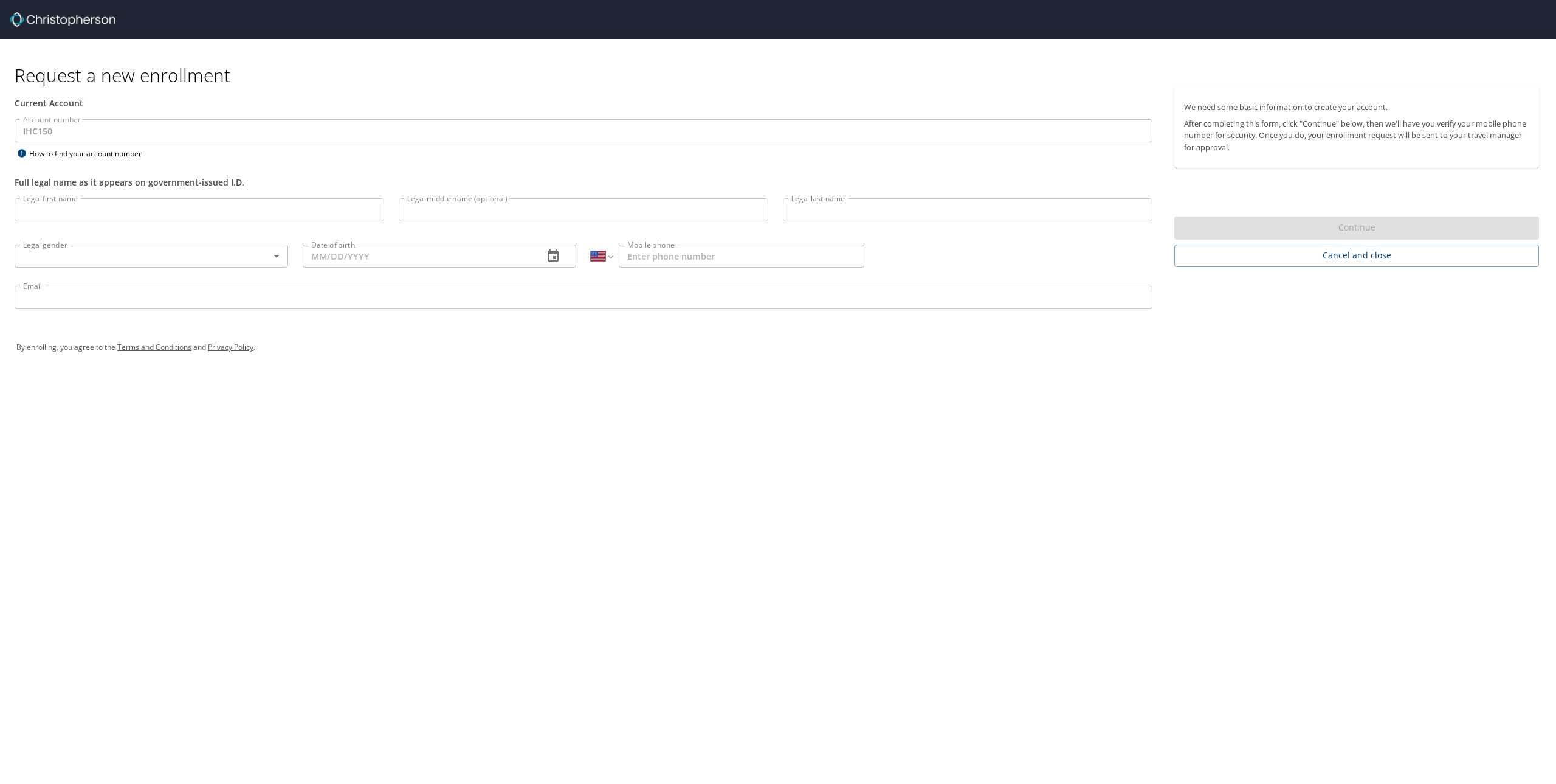
select select "US"
click at [85, 212] on input "Legal first name" at bounding box center [199, 210] width 370 height 23
type input "[PERSON_NAME]"
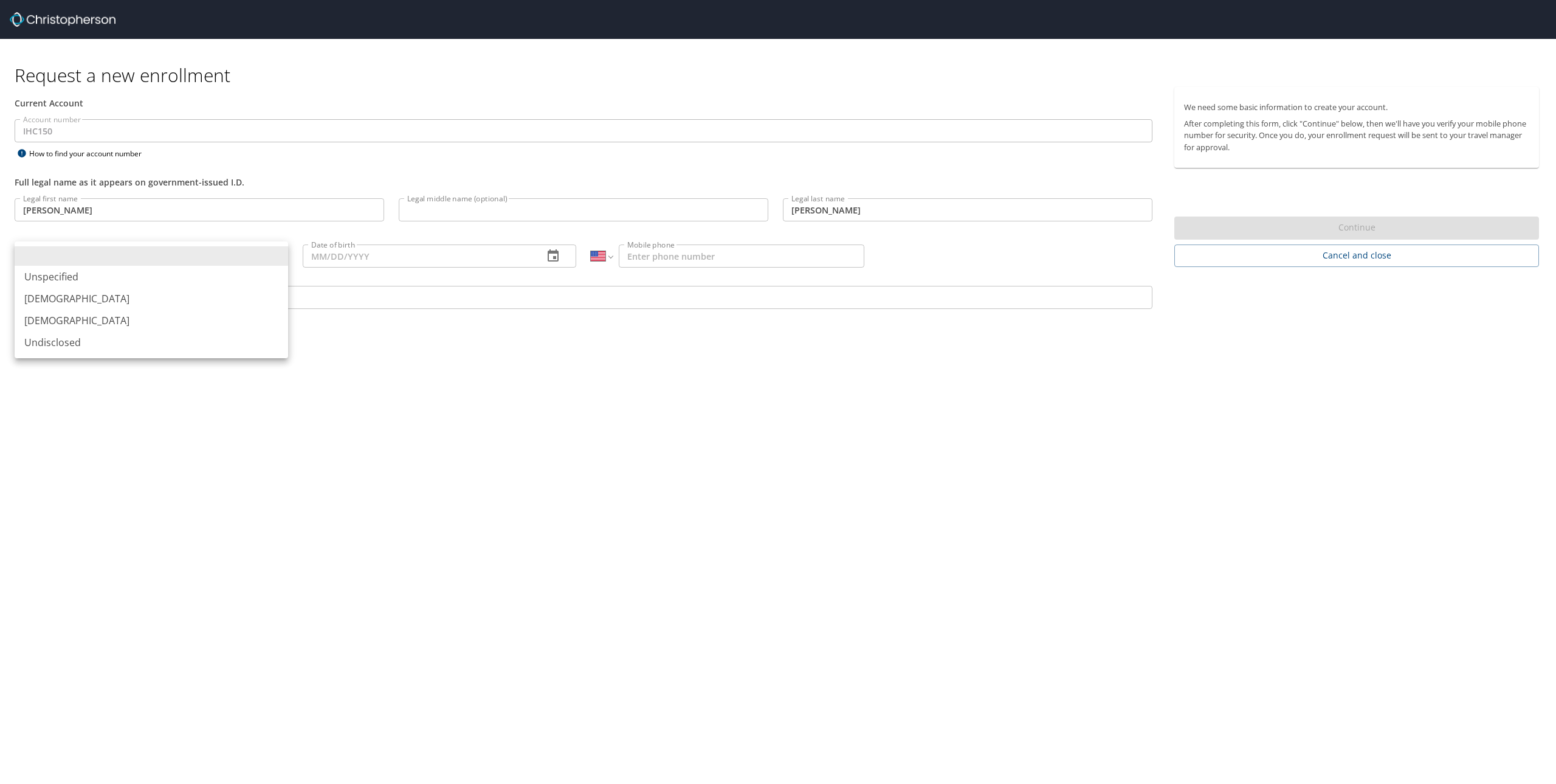
click at [83, 250] on body "Request a new enrollment Current Account Account number IHC150 Account number H…" at bounding box center [778, 392] width 1556 height 784
click at [109, 299] on li "[DEMOGRAPHIC_DATA]" at bounding box center [151, 298] width 274 height 22
type input "[DEMOGRAPHIC_DATA]"
click at [384, 259] on input "Date of birth" at bounding box center [419, 256] width 231 height 23
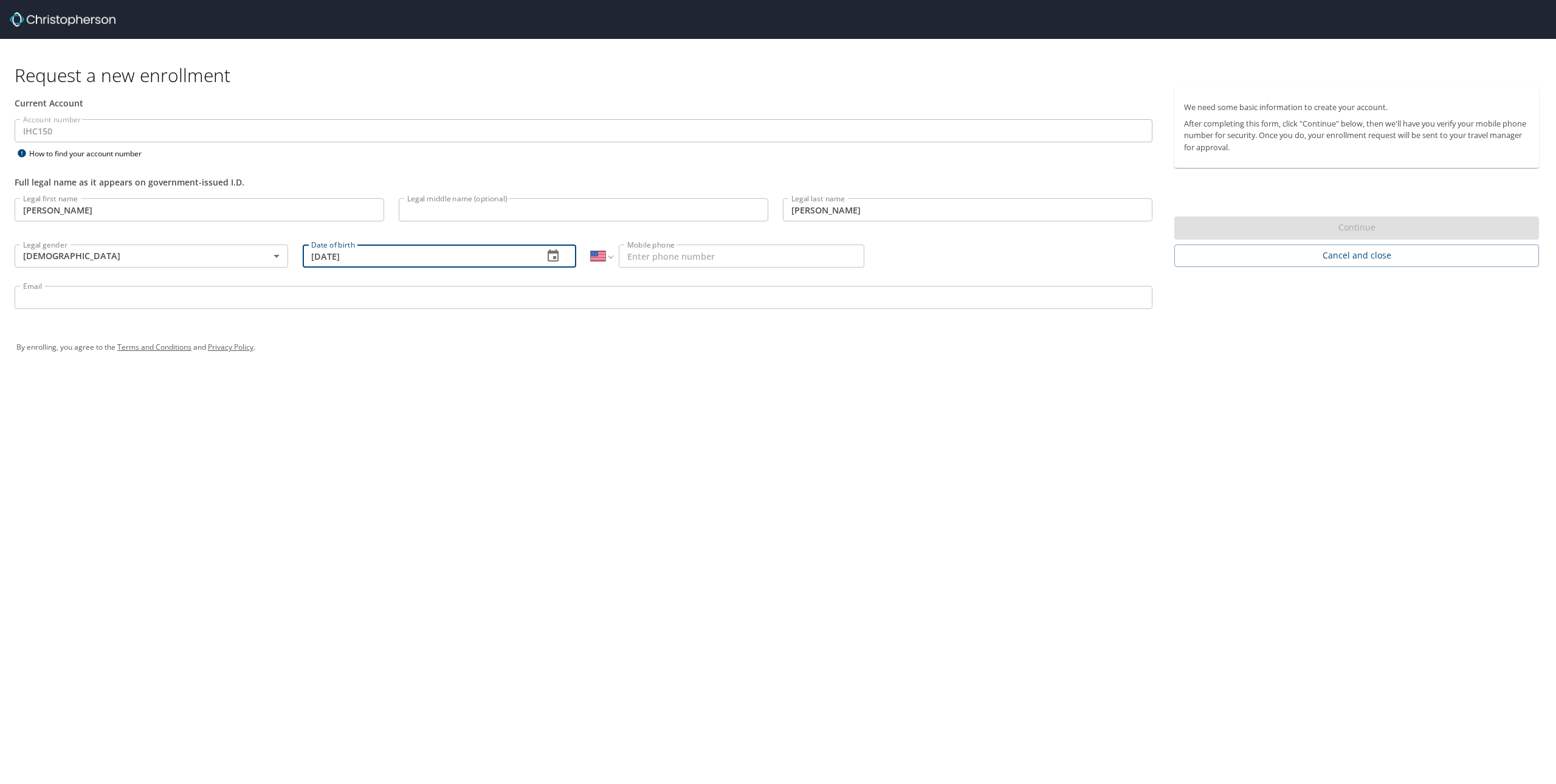
type input "[DATE]"
click at [436, 434] on div "Request a new enrollment Current Account Account number IHC150 Account number H…" at bounding box center [778, 392] width 1556 height 784
click at [688, 246] on input "Mobile phone" at bounding box center [742, 256] width 245 height 23
type input "[PHONE_NUMBER]"
drag, startPoint x: 555, startPoint y: 421, endPoint x: 457, endPoint y: 387, distance: 103.7
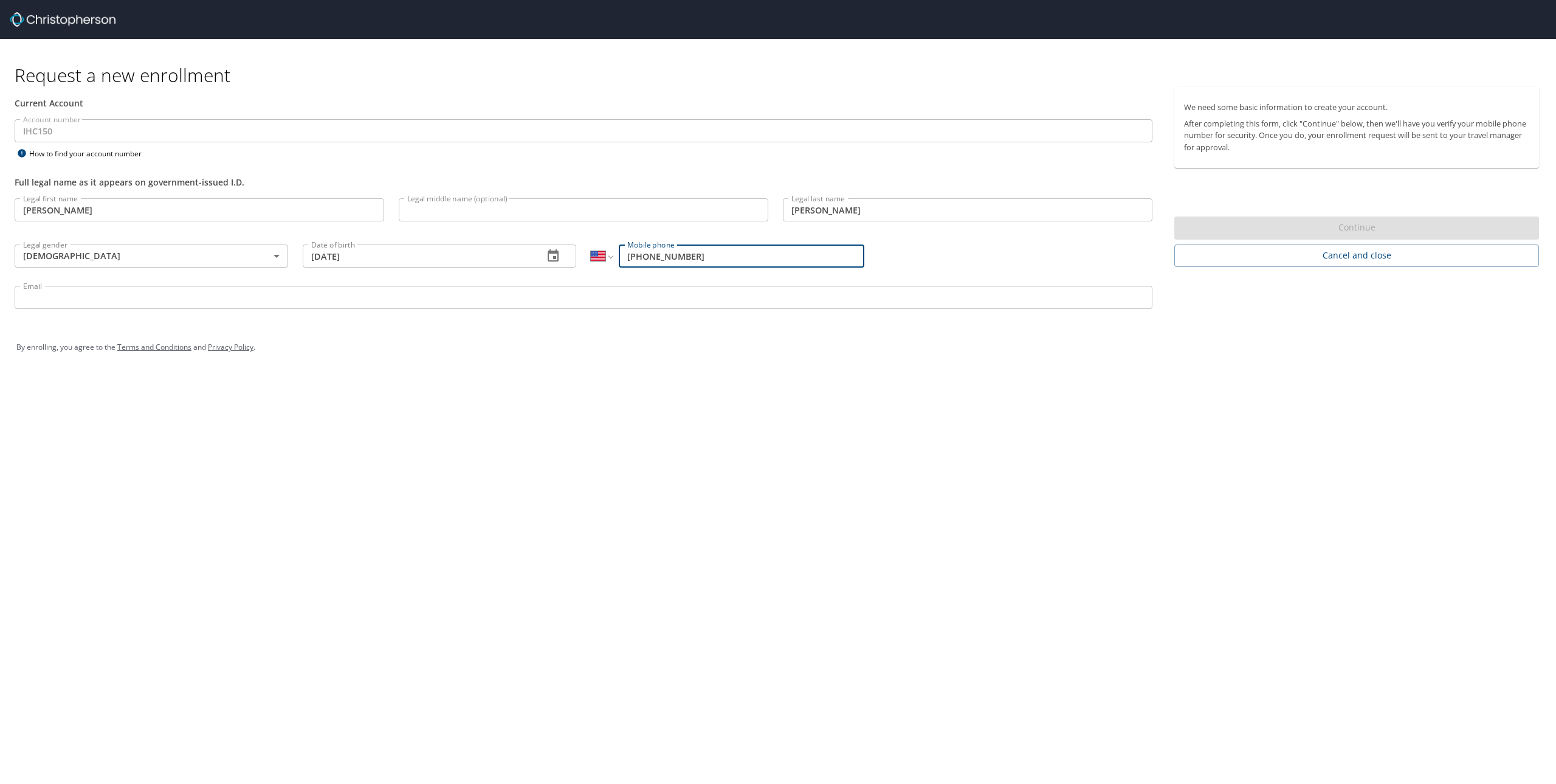
click at [554, 422] on div "Request a new enrollment Current Account Account number IHC150 Account number H…" at bounding box center [778, 392] width 1556 height 784
click at [104, 288] on input "Email" at bounding box center [584, 297] width 1138 height 23
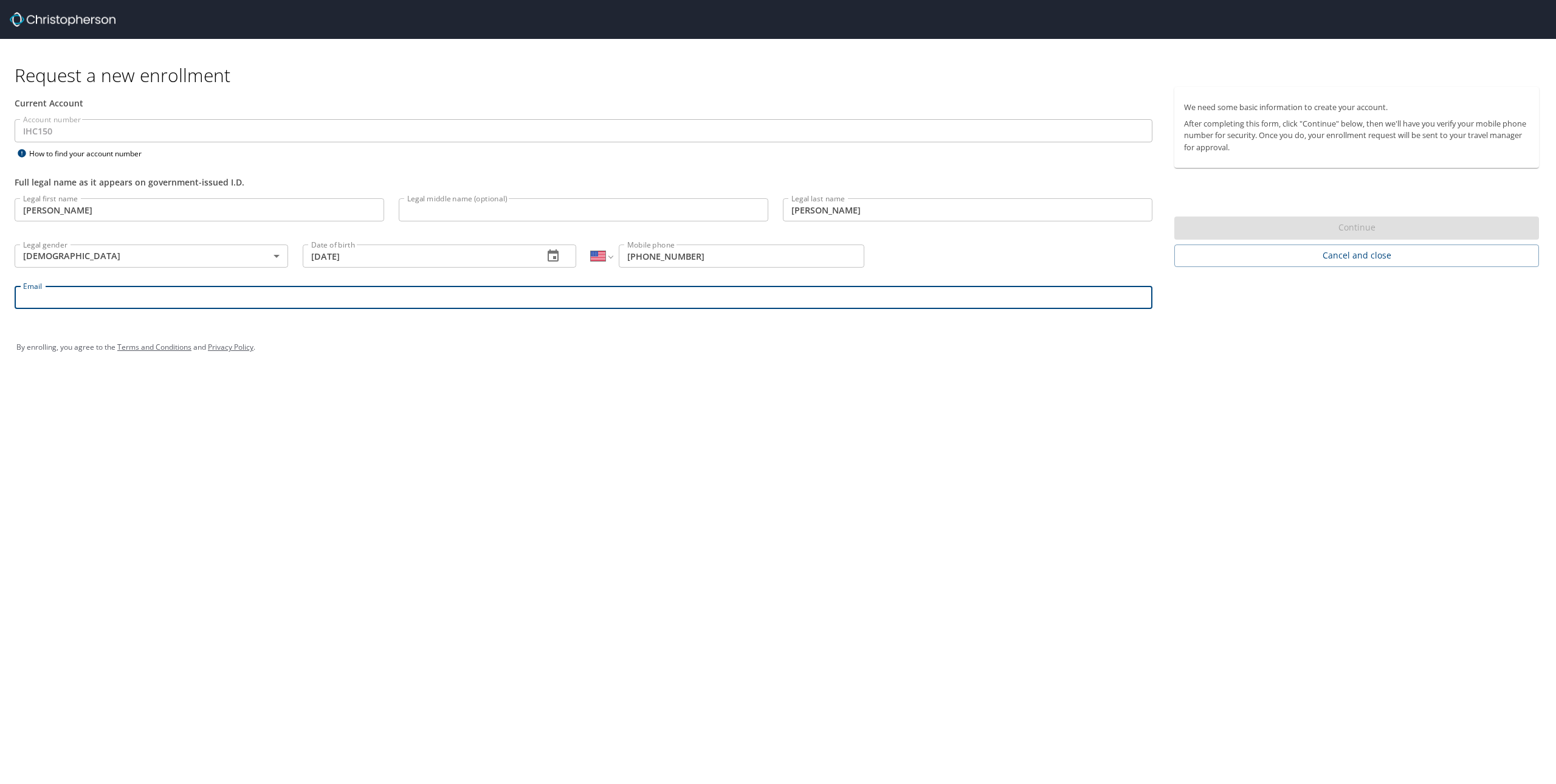
type input "[PERSON_NAME][EMAIL_ADDRESS][PERSON_NAME][DOMAIN_NAME]"
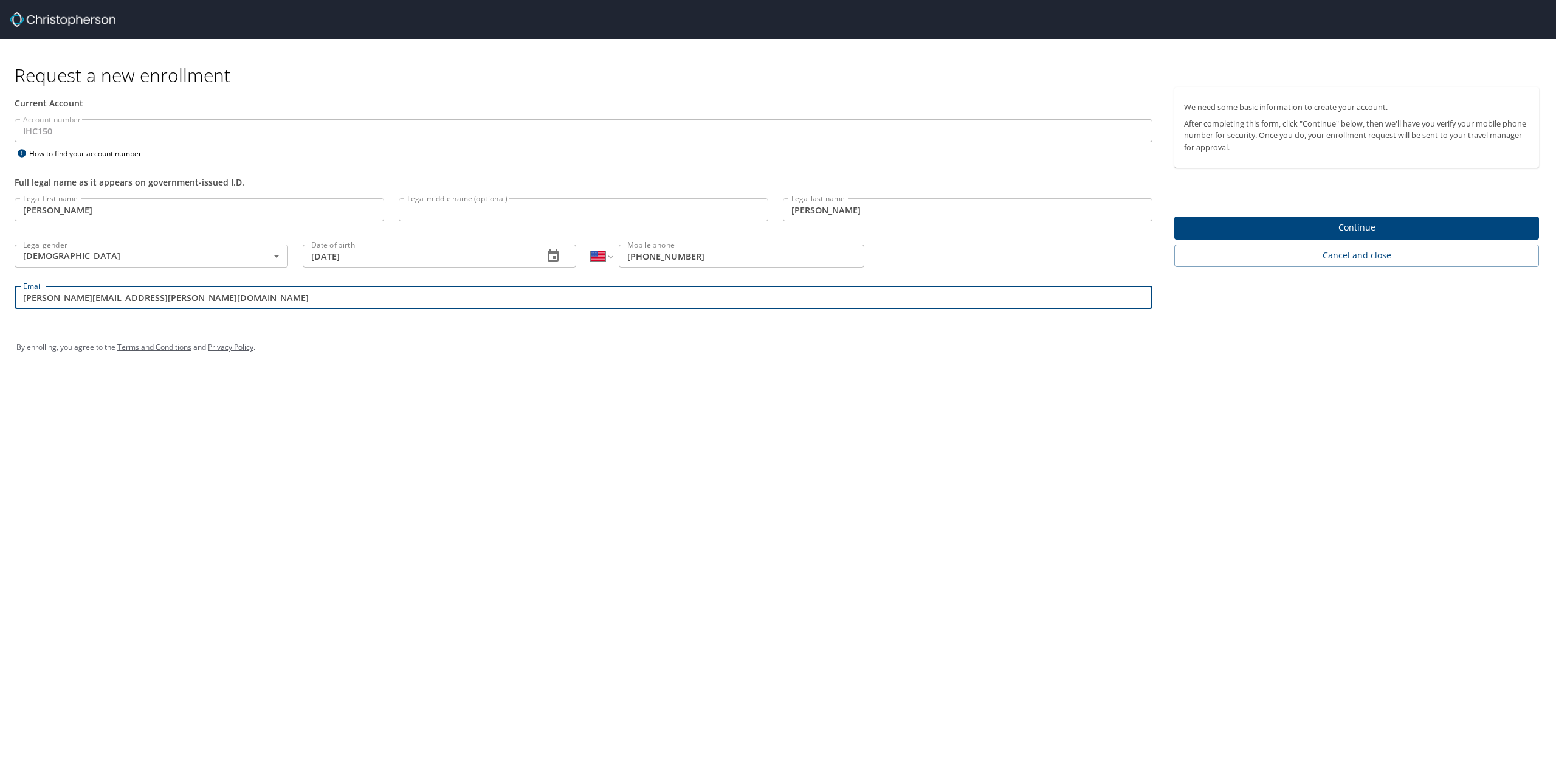
click at [395, 374] on div "By enrolling, you agree to the Terms and Conditions and Privacy Policy ." at bounding box center [777, 346] width 1541 height 54
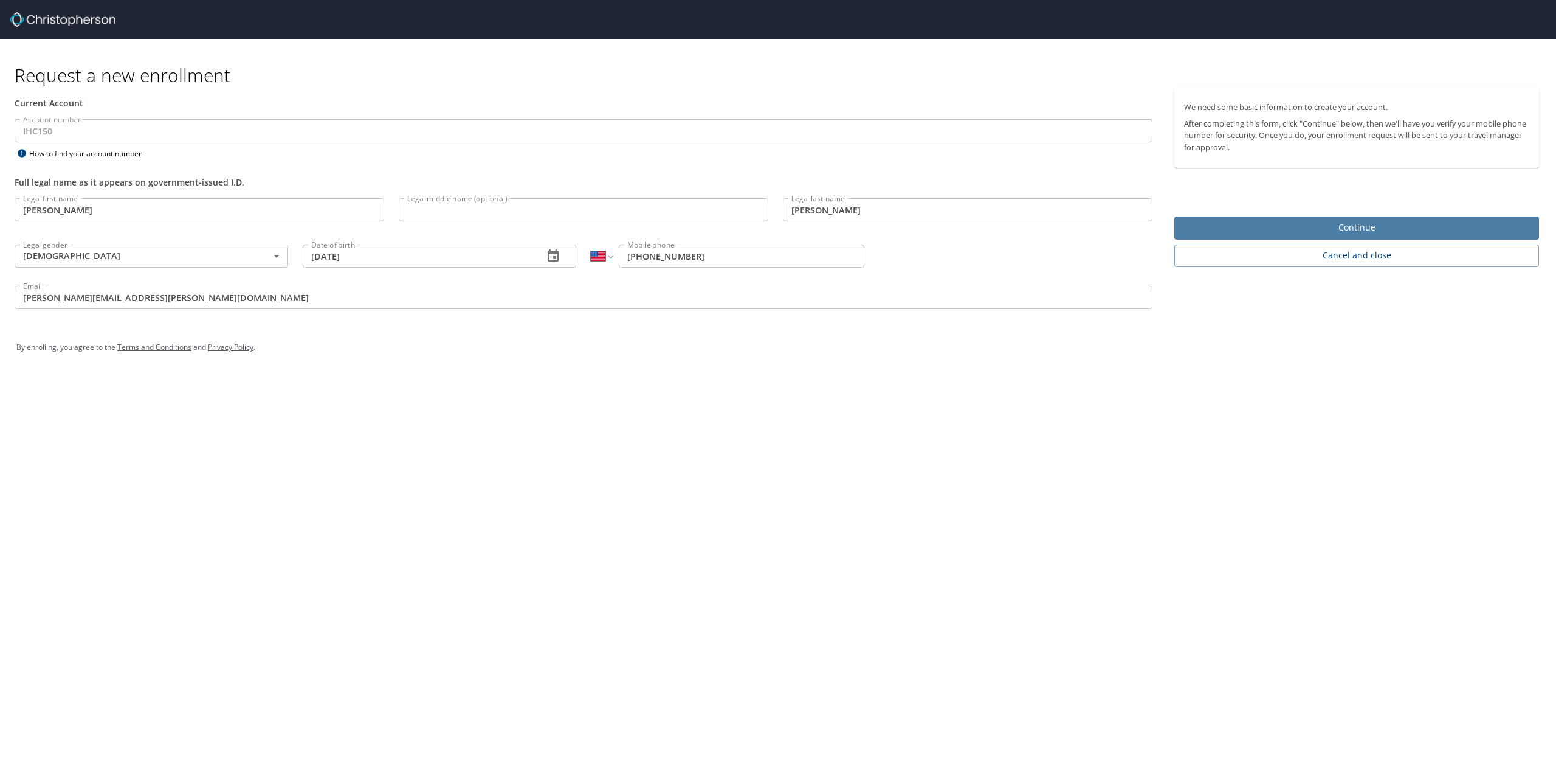
click at [1452, 227] on span "Continue" at bounding box center [1357, 228] width 345 height 16
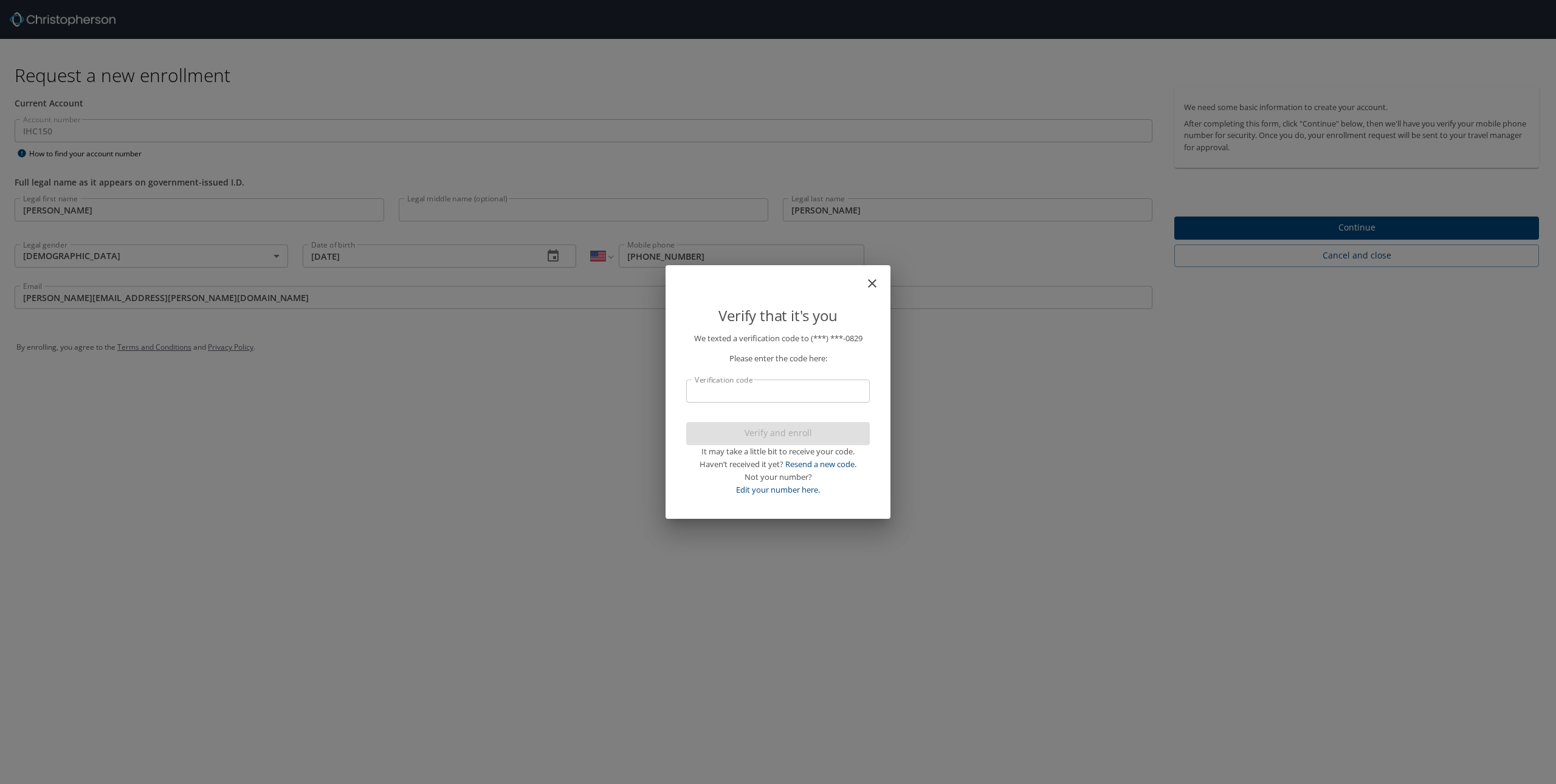
click at [732, 394] on input "Verification code" at bounding box center [778, 390] width 184 height 23
type input "672265"
click at [743, 427] on span "Verify and enroll" at bounding box center [778, 433] width 164 height 16
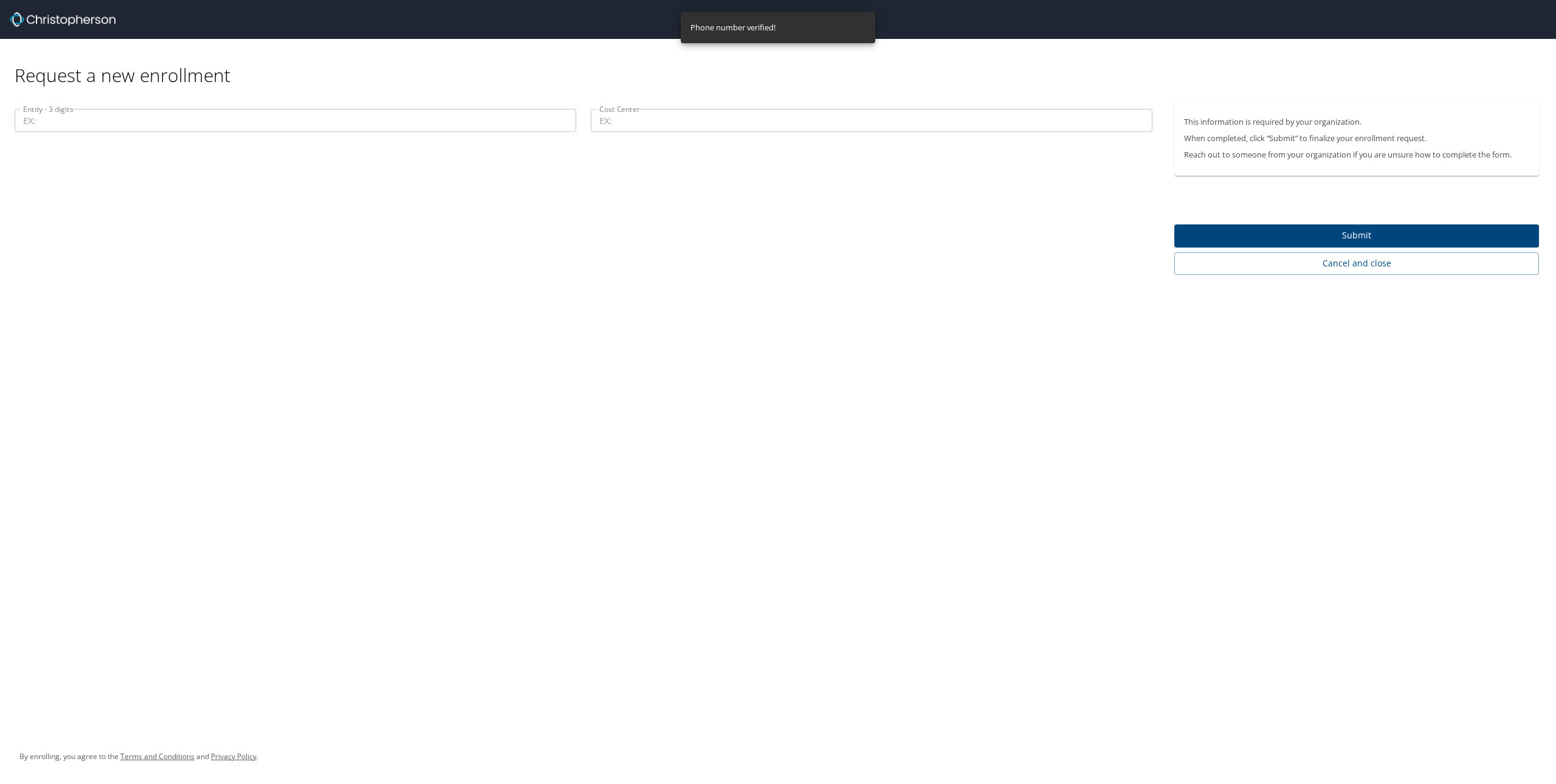
click at [113, 123] on input "Entity - 3 digits" at bounding box center [295, 120] width 562 height 23
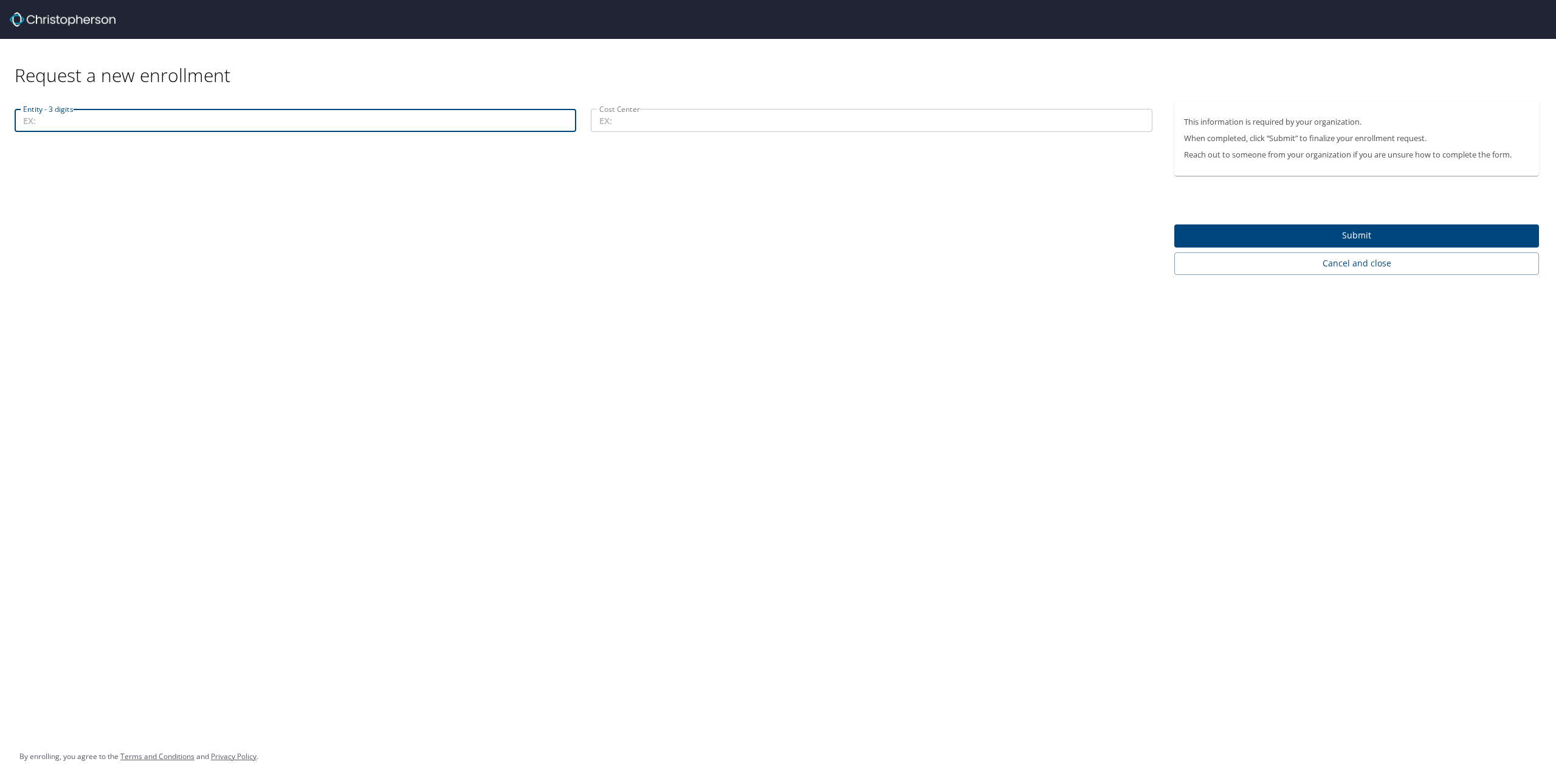
click at [208, 247] on div "Entity - 3 digits Entity - 3 digits Cost Center Cost Center" at bounding box center [584, 188] width 1167 height 174
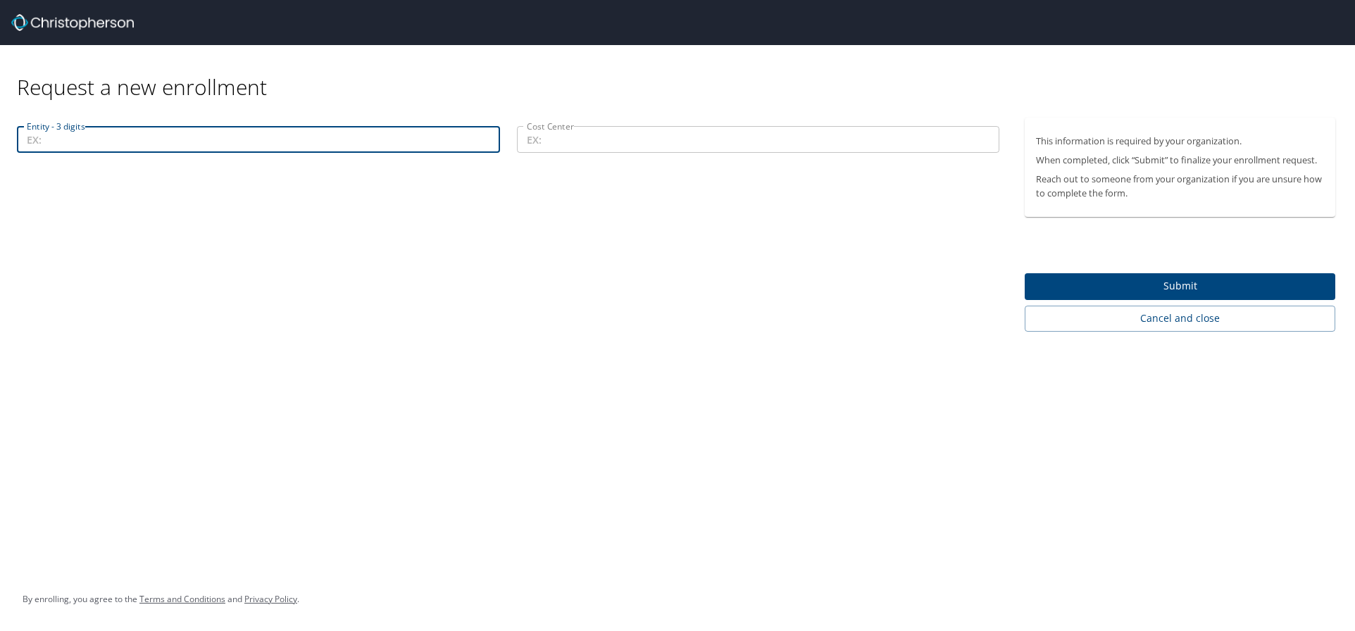
click at [171, 148] on input "Entity - 3 digits" at bounding box center [258, 139] width 483 height 27
paste input "70406"
type input "70406"
click at [197, 265] on div "Entity - 3 digits 70406 Entity - 3 digits Cost Center Cost Center" at bounding box center [508, 225] width 1016 height 214
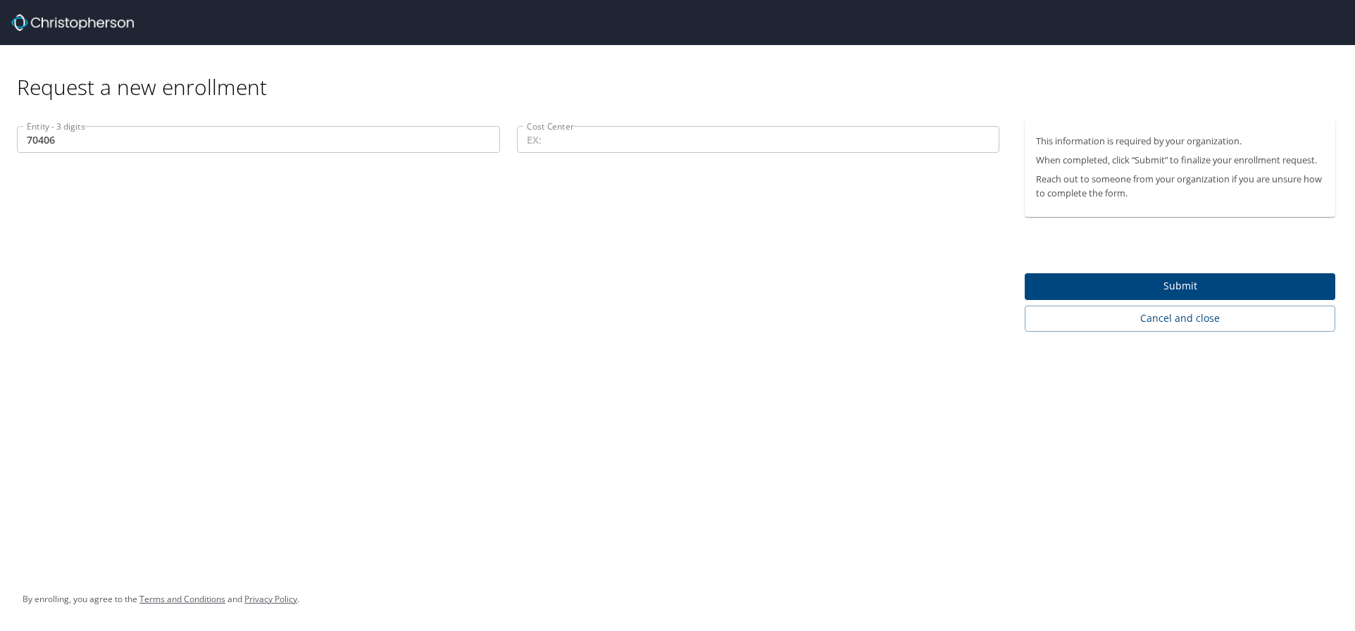
click at [662, 137] on input "Cost Center" at bounding box center [758, 139] width 483 height 27
click at [609, 139] on input "Cost Center" at bounding box center [758, 139] width 483 height 27
paste input "101-70406"
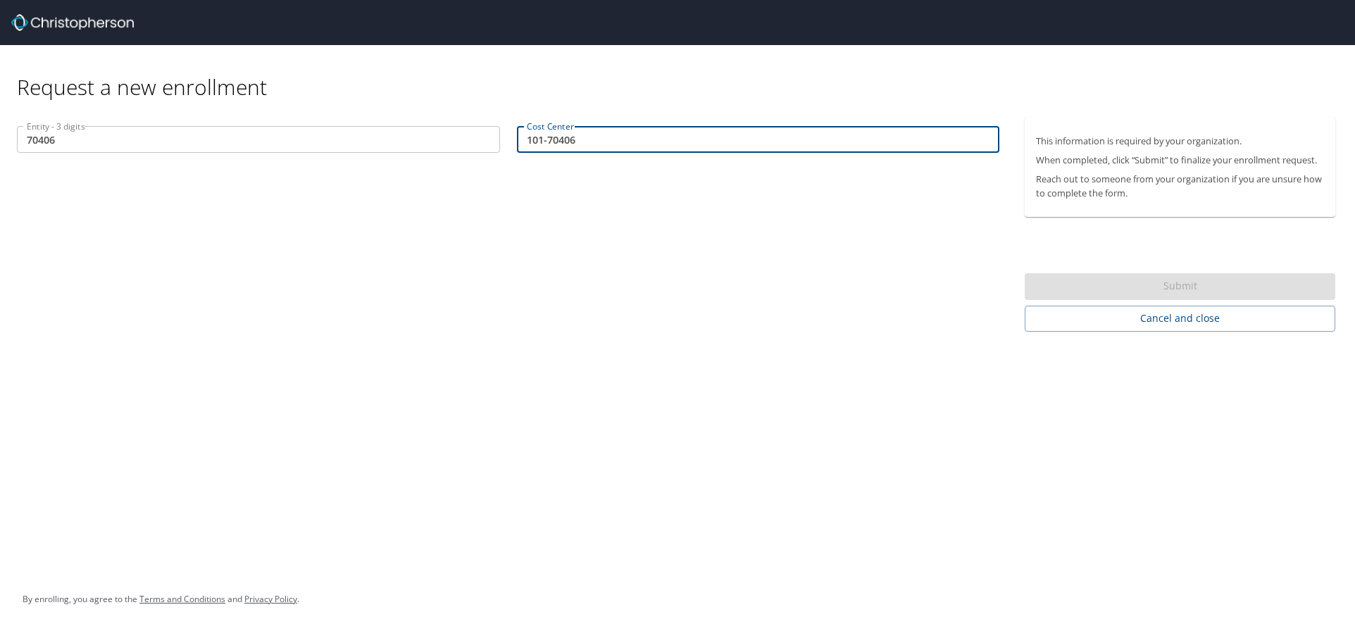
drag, startPoint x: 659, startPoint y: 144, endPoint x: 546, endPoint y: 143, distance: 113.4
click at [546, 143] on input "101-70406" at bounding box center [758, 139] width 483 height 27
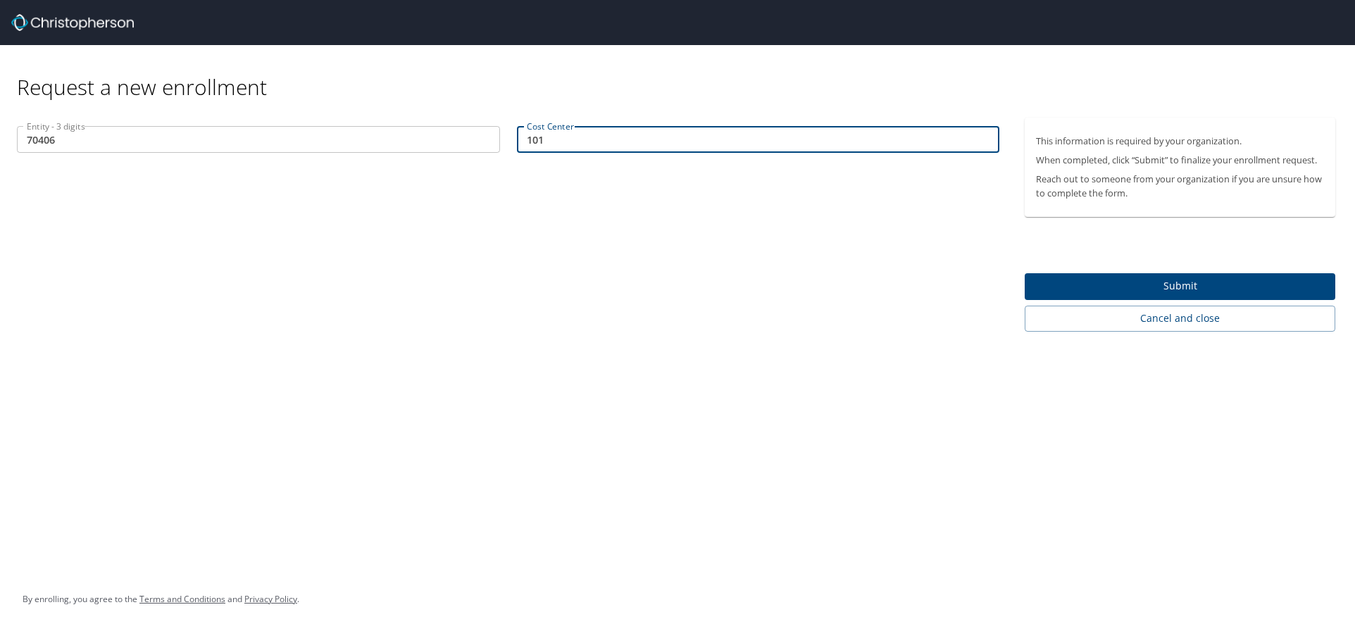
type input "101"
click at [534, 250] on div "Entity - 3 digits 70406 Entity - 3 digits Cost Center 101 Cost Center" at bounding box center [508, 225] width 1016 height 214
drag, startPoint x: 598, startPoint y: 145, endPoint x: 327, endPoint y: 130, distance: 271.5
click at [322, 128] on div "Entity - 3 digits 70406 Entity - 3 digits Cost Center 101 Cost Center" at bounding box center [507, 141] width 999 height 47
drag, startPoint x: 150, startPoint y: 137, endPoint x: -136, endPoint y: 131, distance: 285.9
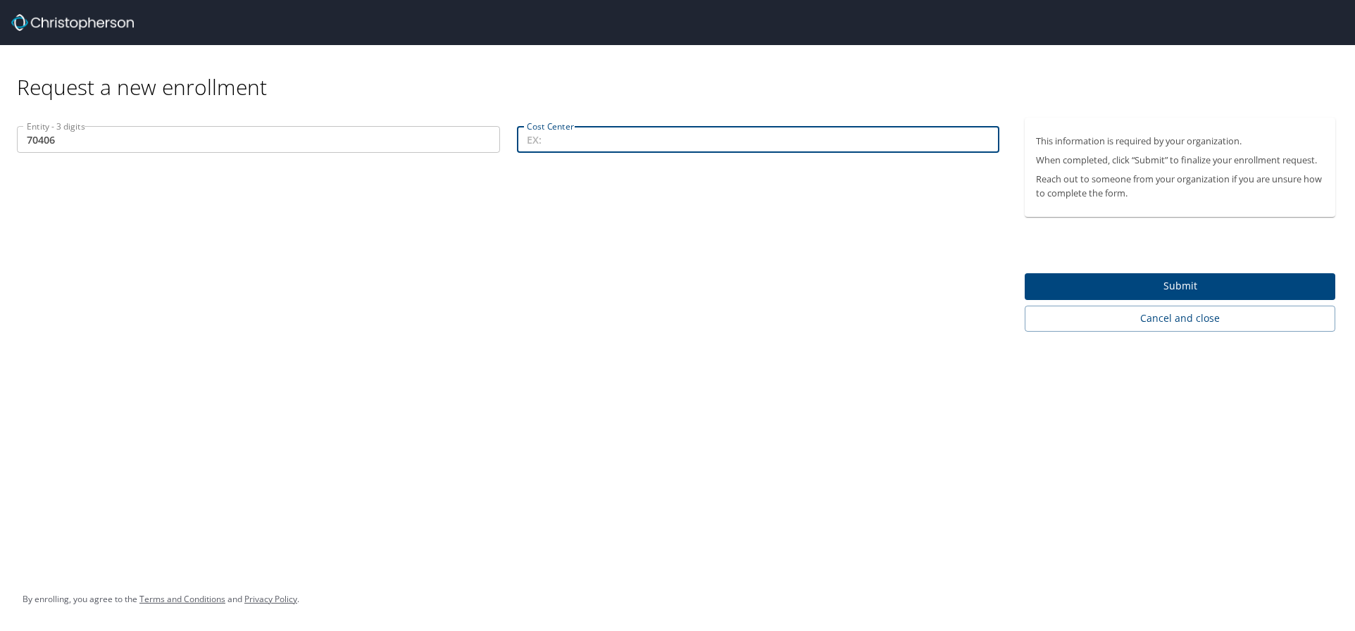
click at [0, 131] on html "Request a new enrollment Entity - 3 digits 70406 Entity - 3 digits Cost Center …" at bounding box center [677, 315] width 1355 height 631
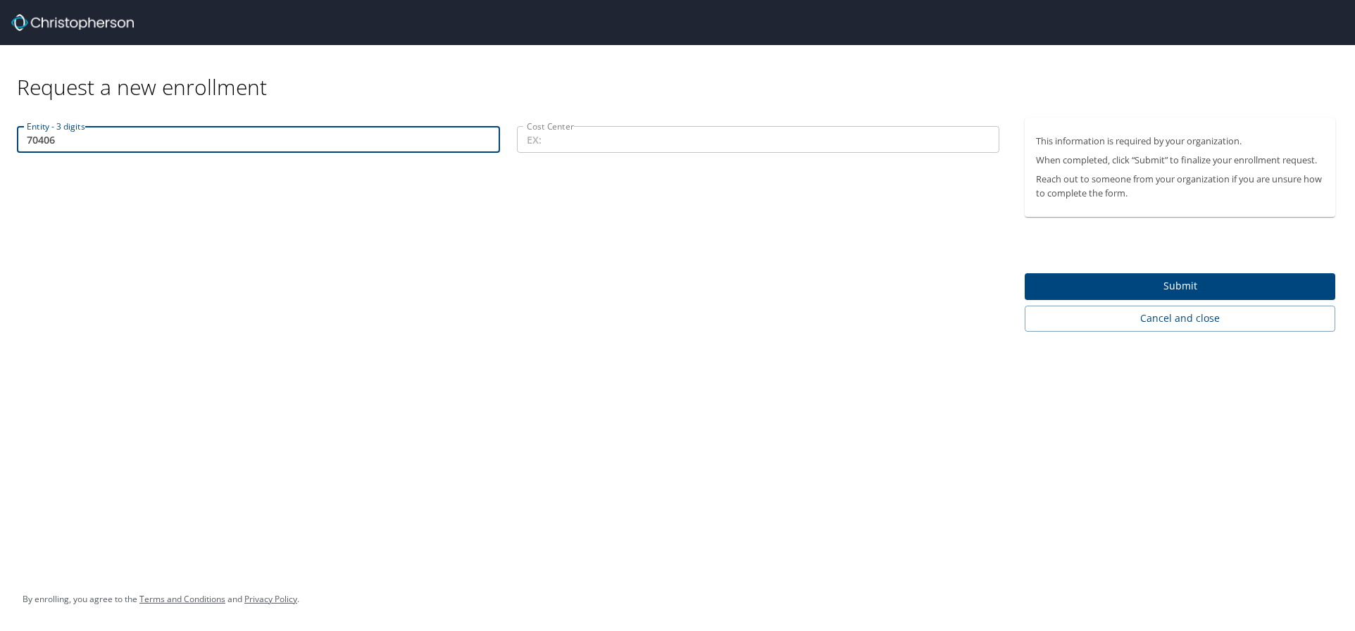
paste input "101"
type input "101"
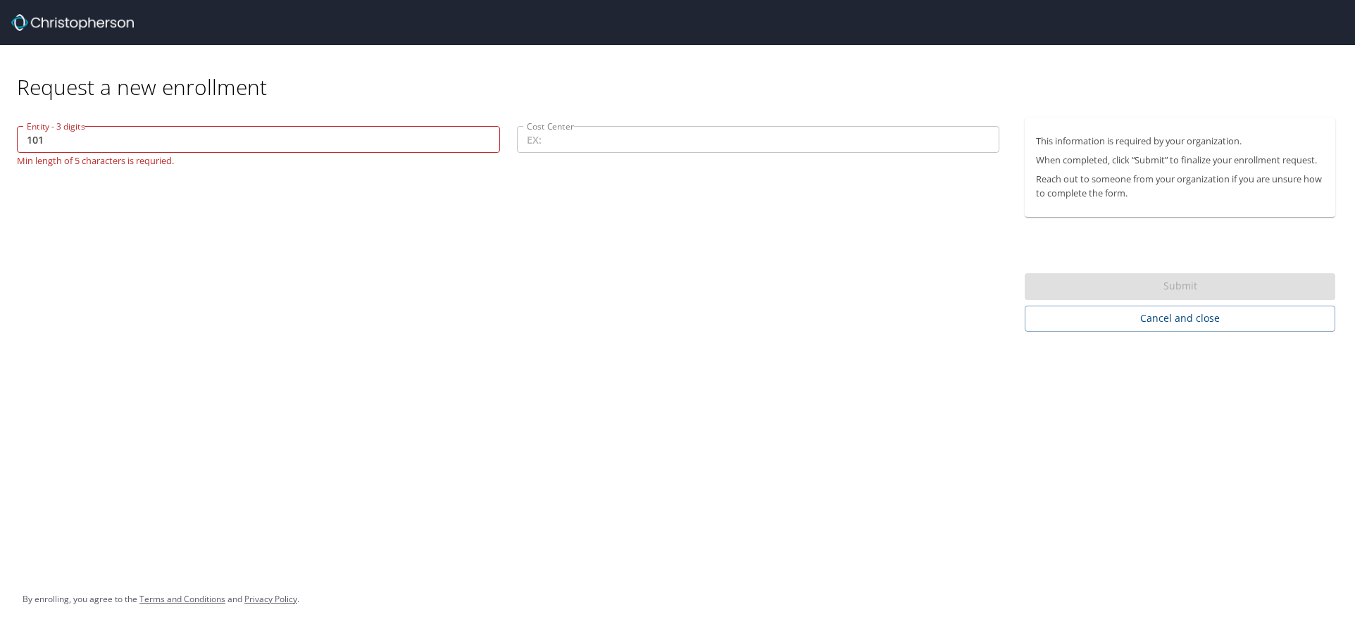
click at [394, 273] on div "Entity - 3 digits 101 Entity - 3 digits Min length of 5 characters is requried.…" at bounding box center [508, 225] width 1016 height 214
click at [886, 30] on div at bounding box center [682, 22] width 1343 height 45
click at [785, 151] on input "Cost Center" at bounding box center [758, 139] width 483 height 27
paste input "70406"
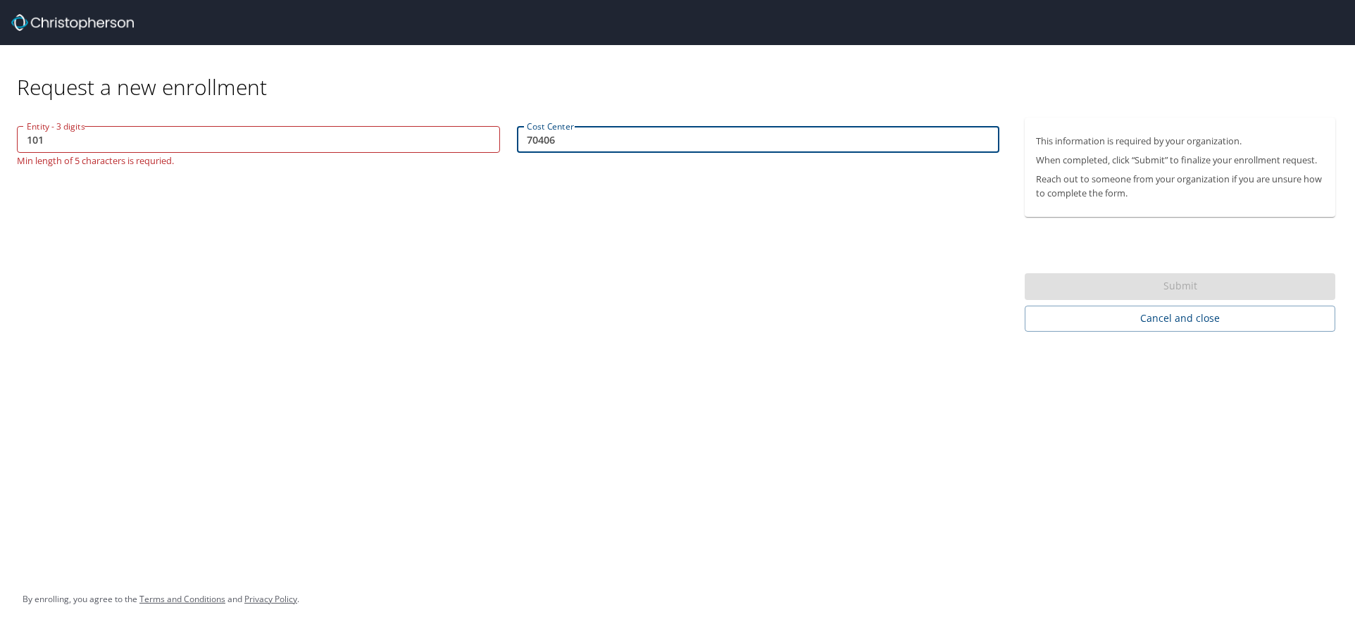
type input "70406"
drag, startPoint x: 644, startPoint y: 206, endPoint x: 196, endPoint y: 244, distance: 450.0
click at [644, 207] on div "Entity - 3 digits 101 Entity - 3 digits Min length of 5 characters is requried.…" at bounding box center [508, 225] width 1016 height 214
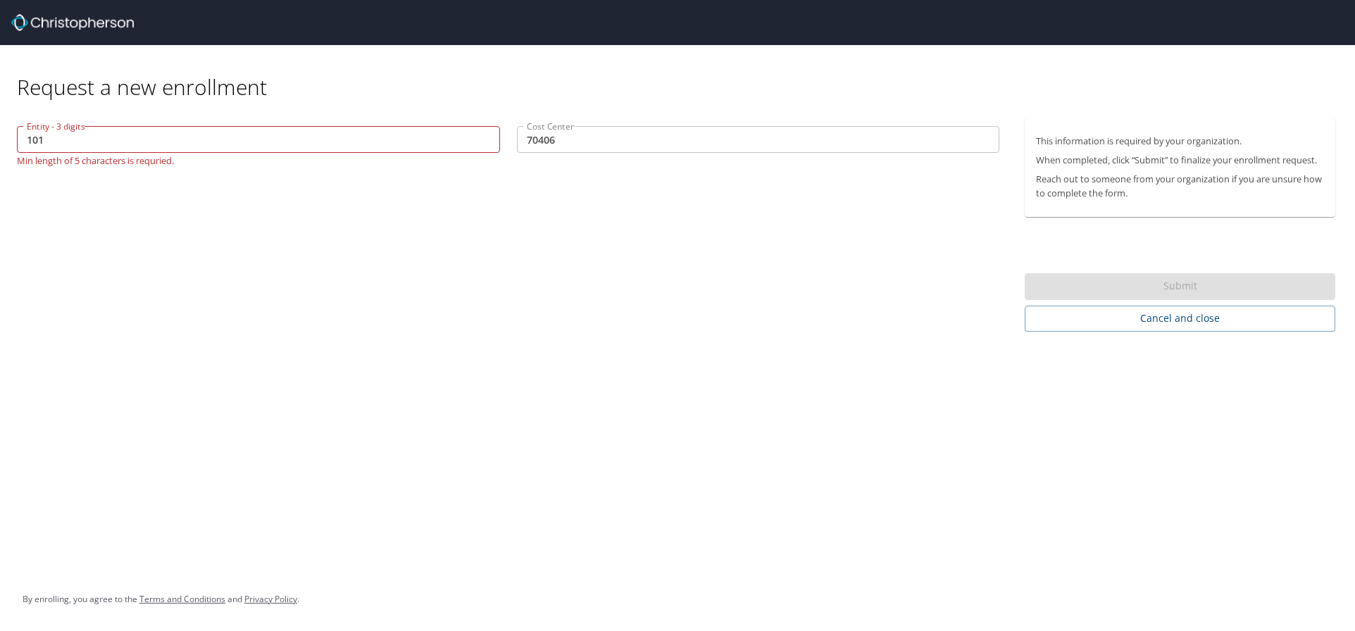
click at [94, 136] on input "101" at bounding box center [258, 139] width 483 height 27
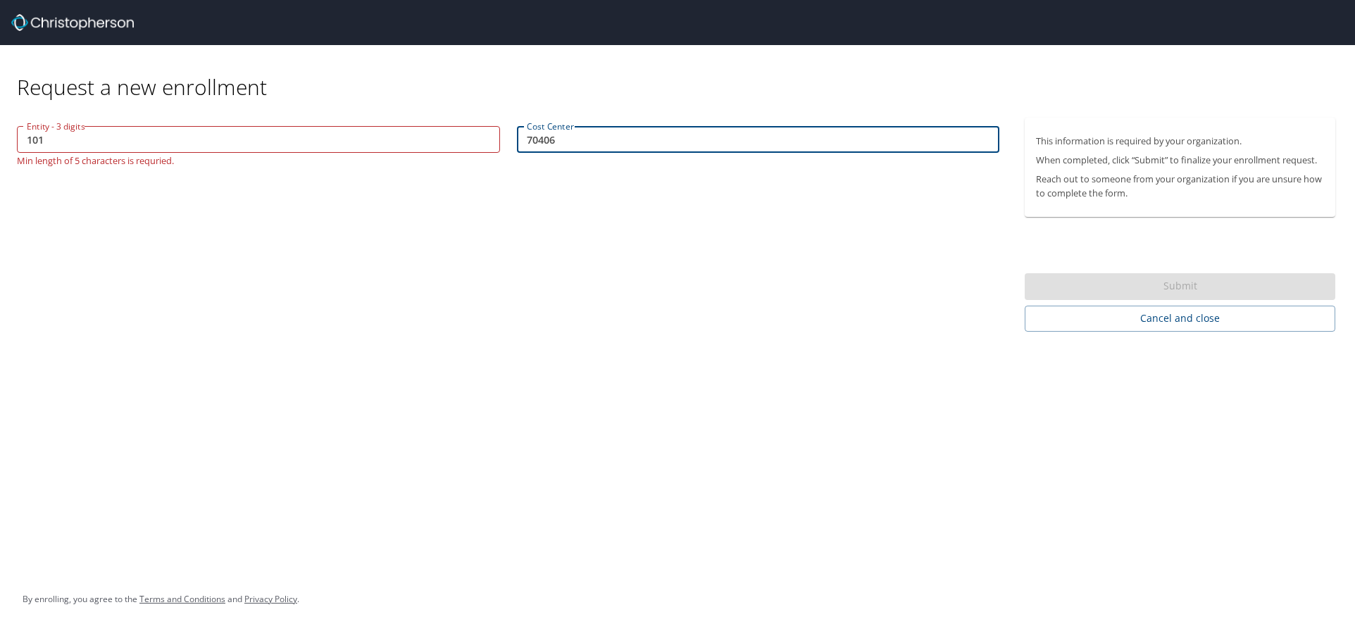
drag, startPoint x: 632, startPoint y: 130, endPoint x: 451, endPoint y: 134, distance: 181.0
click at [451, 134] on div "Entity - 3 digits 101 Entity - 3 digits Min length of 5 characters is requried.…" at bounding box center [507, 146] width 999 height 56
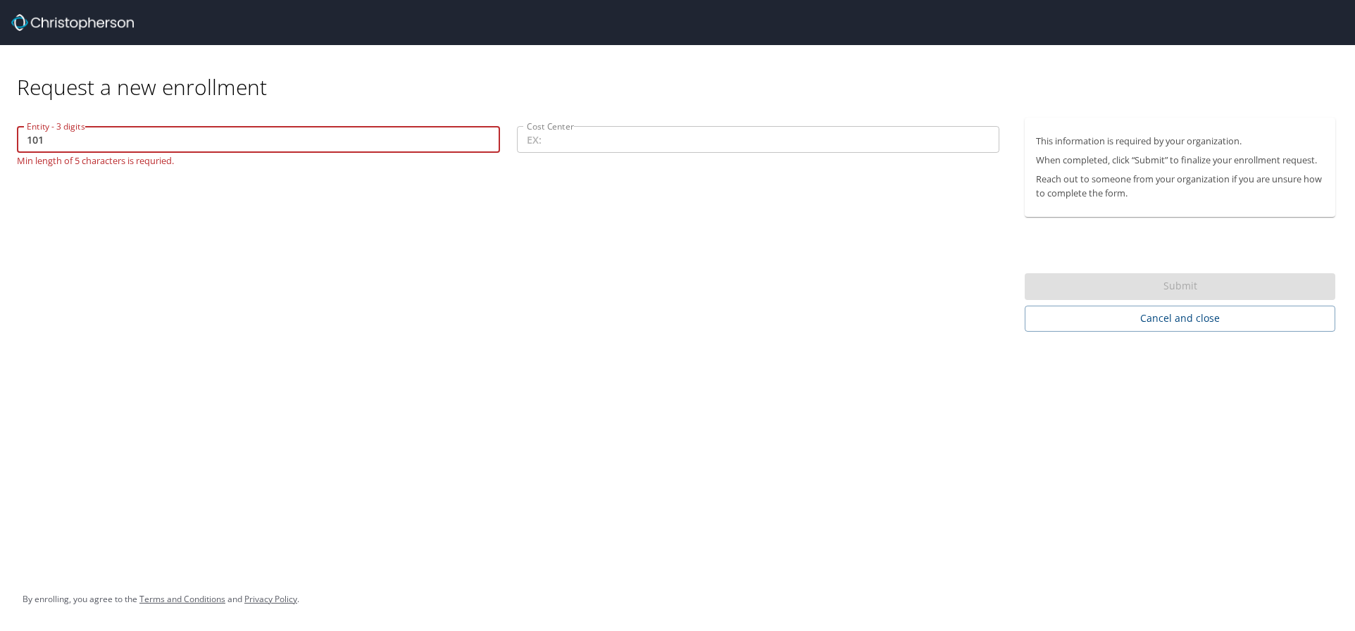
drag, startPoint x: 88, startPoint y: 139, endPoint x: 8, endPoint y: 146, distance: 79.8
click at [8, 146] on div "Entity - 3 digits 101 Entity - 3 digits Min length of 5 characters is requried." at bounding box center [258, 146] width 500 height 56
paste input "70406"
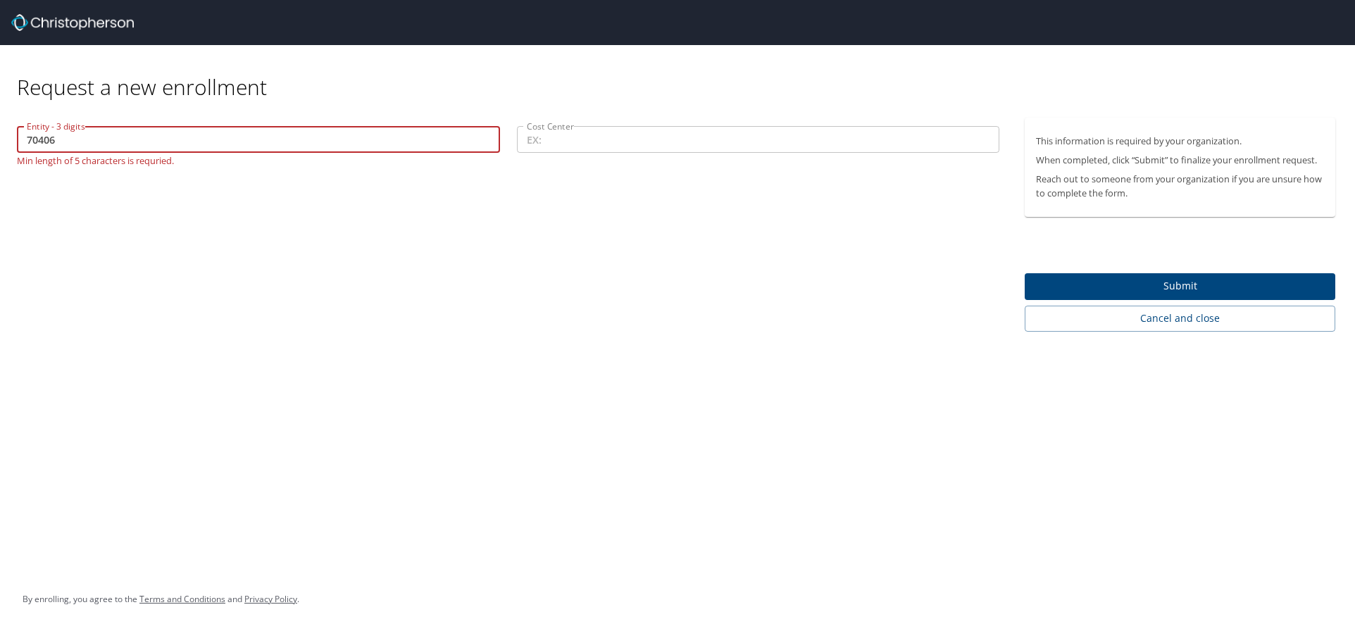
type input "70406"
drag, startPoint x: 321, startPoint y: 238, endPoint x: 356, endPoint y: 241, distance: 35.3
click at [322, 239] on div "Entity - 3 digits 70406 Entity - 3 digits Min length of 5 characters is requrie…" at bounding box center [508, 225] width 1016 height 214
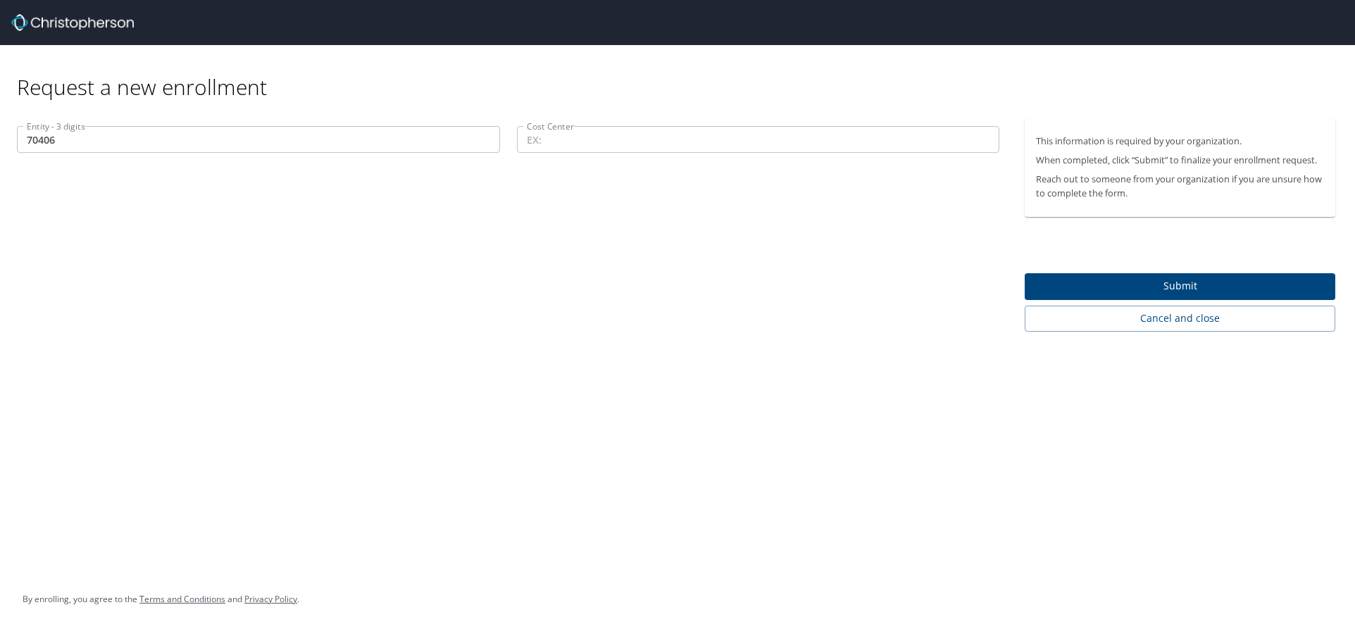
click at [560, 145] on input "Cost Center" at bounding box center [758, 139] width 483 height 27
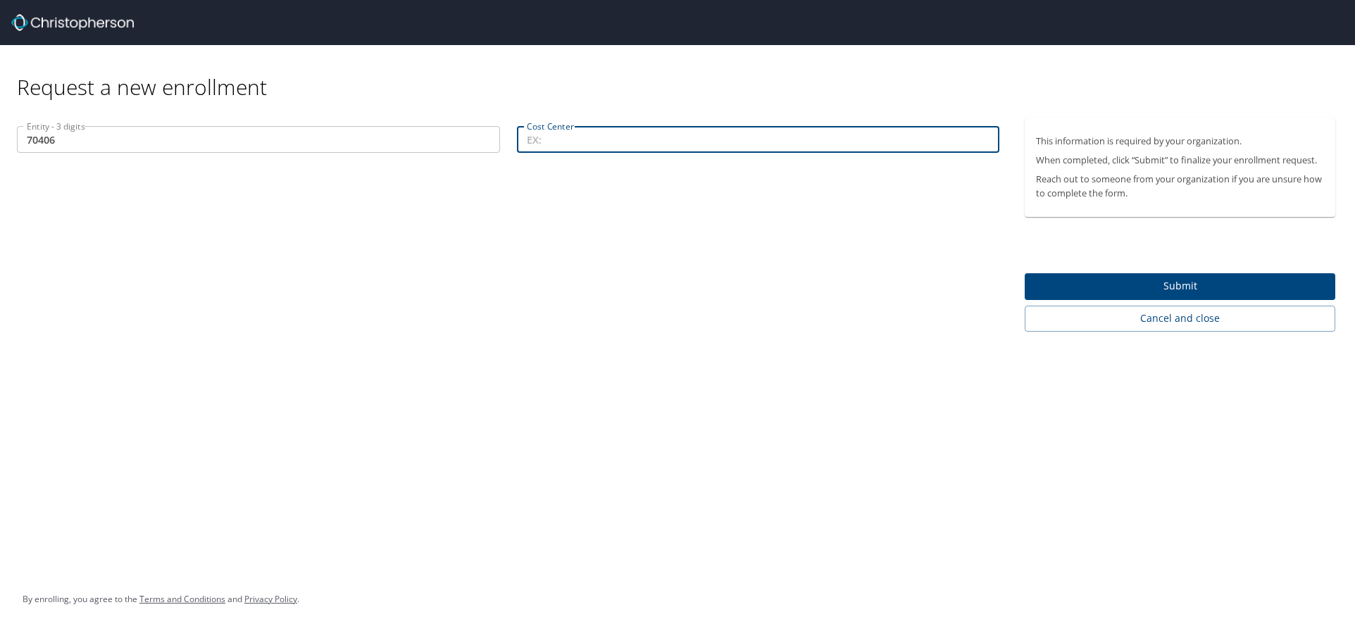
paste input "70406"
click at [648, 223] on div "Entity - 3 digits 70406 Entity - 3 digits Cost Center 70406 Cost Center" at bounding box center [508, 225] width 1016 height 214
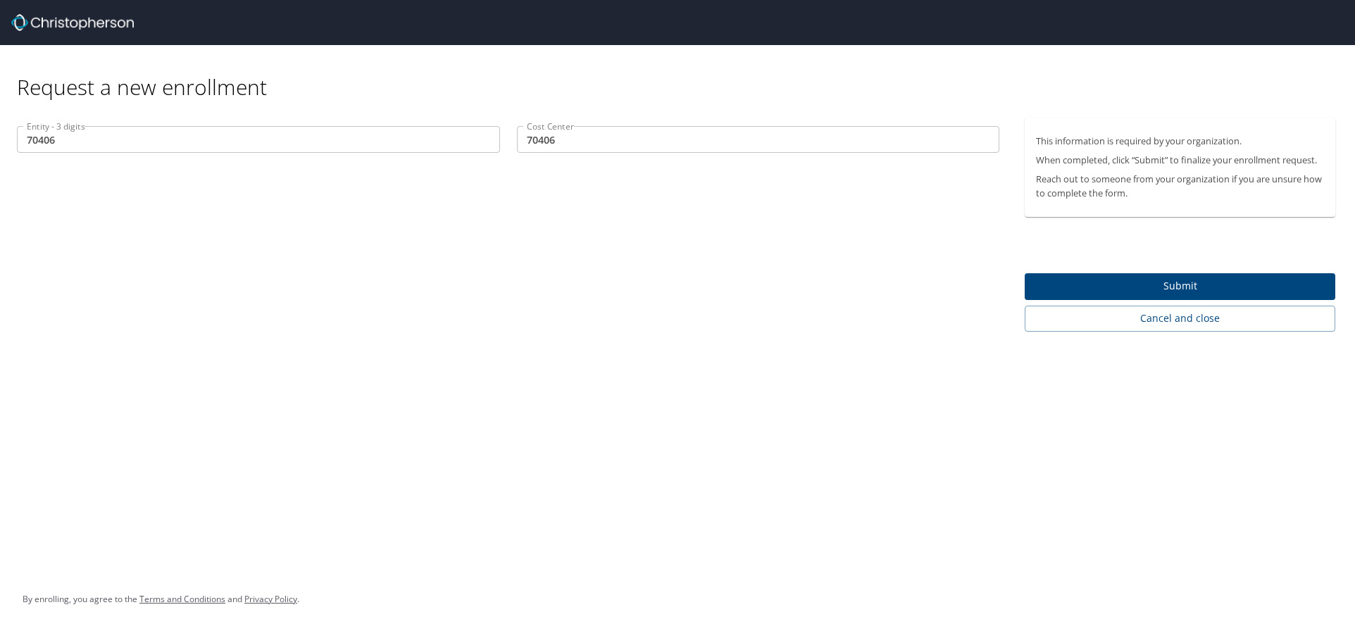
click at [420, 16] on div at bounding box center [682, 22] width 1343 height 45
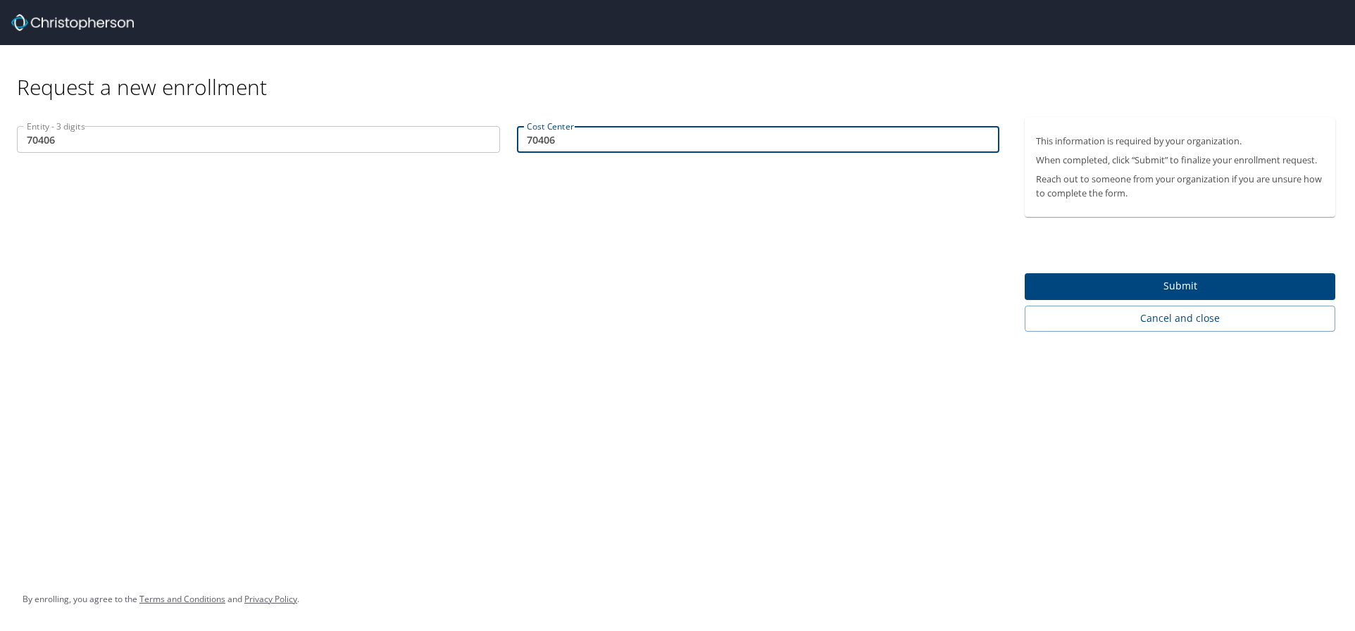
drag, startPoint x: 565, startPoint y: 135, endPoint x: 525, endPoint y: 218, distance: 91.6
click at [453, 139] on div "Entity - 3 digits 70406 Entity - 3 digits Cost Center 70406 Cost Center" at bounding box center [507, 141] width 999 height 47
paste input "101-"
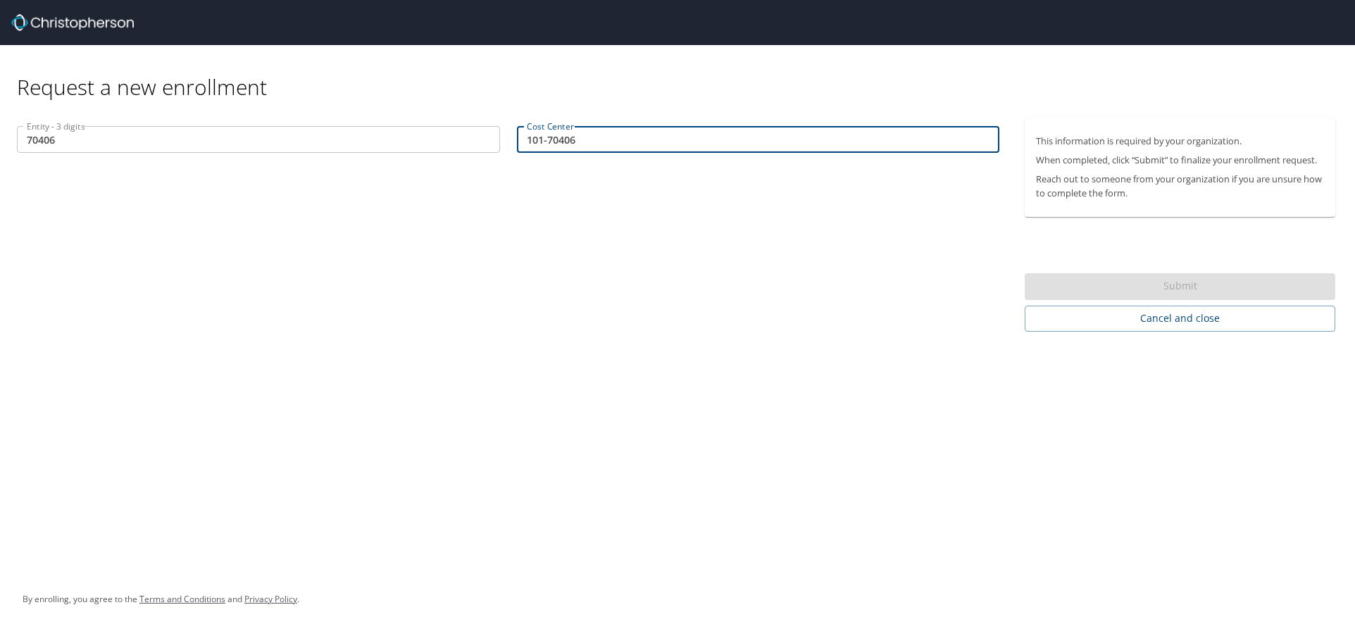
click at [536, 239] on div "Entity - 3 digits 70406 Entity - 3 digits Cost Center 101-70406 Cost Center" at bounding box center [508, 225] width 1016 height 214
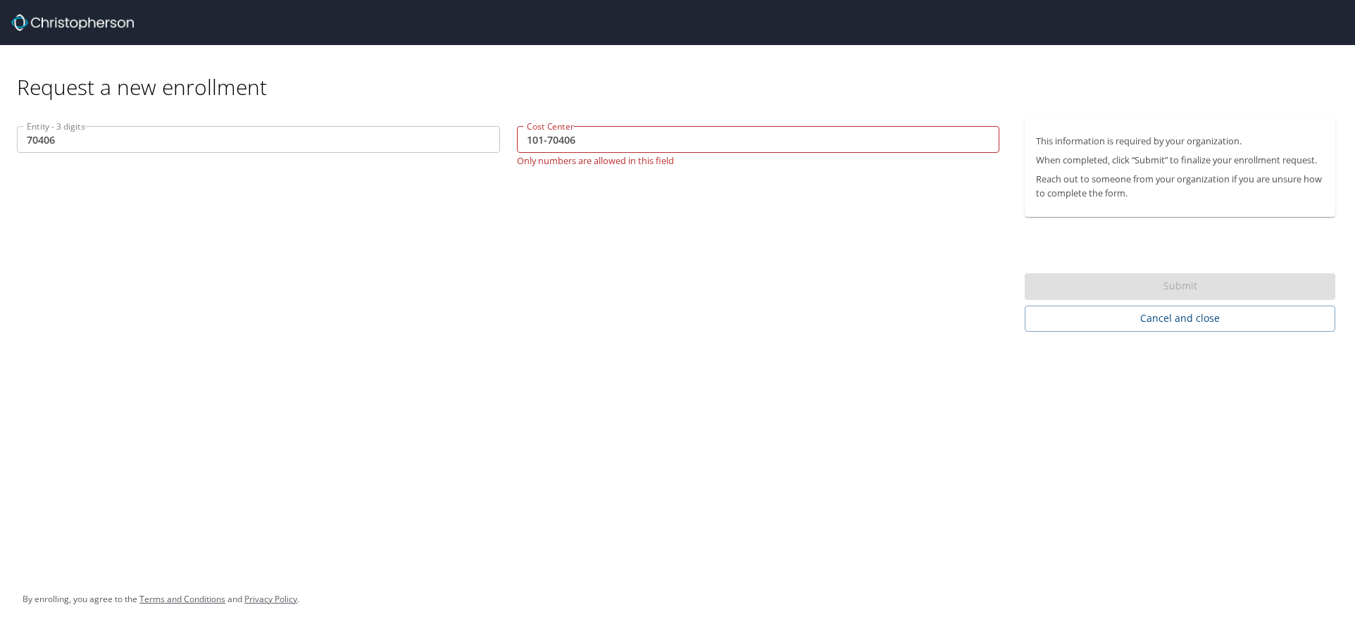
click at [546, 142] on input "101-70406" at bounding box center [758, 139] width 483 height 27
drag, startPoint x: 594, startPoint y: 151, endPoint x: 543, endPoint y: 153, distance: 50.8
click at [543, 153] on div "Cost Center 101-70406 Cost Center Only numbers are allowed in this field" at bounding box center [758, 146] width 500 height 56
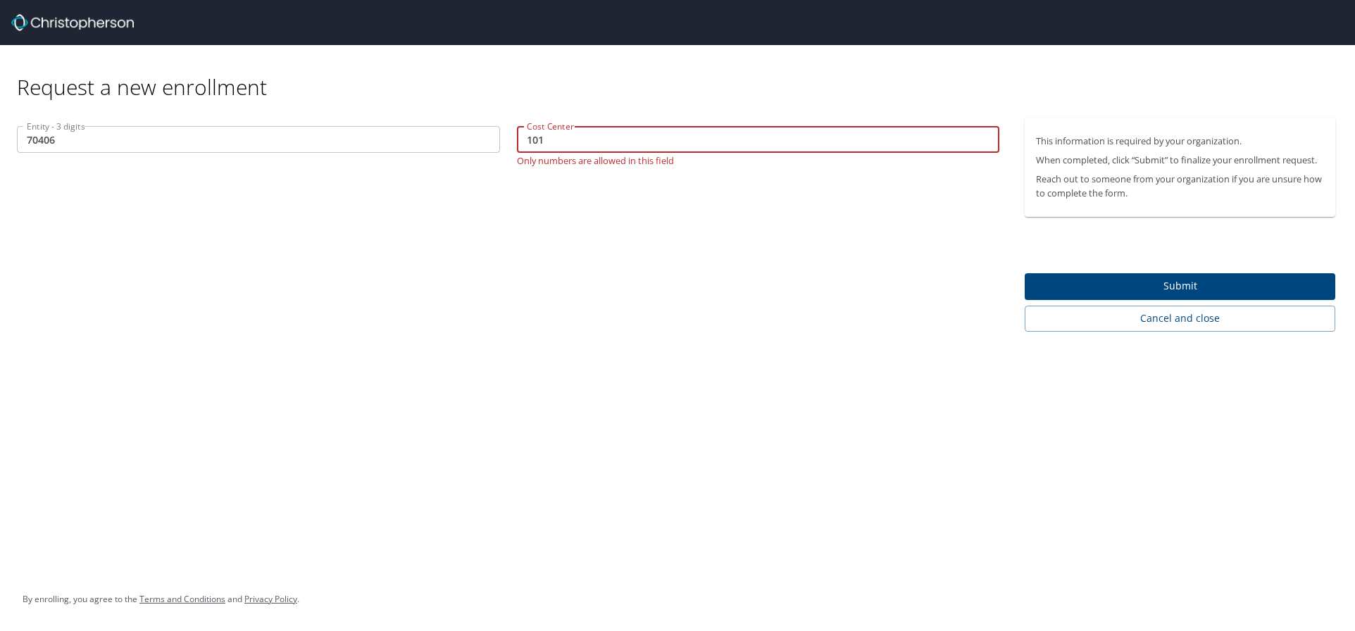
type input "101"
click at [640, 296] on div "Entity - 3 digits 70406 Entity - 3 digits Cost Center 101 Cost Center Only numb…" at bounding box center [508, 225] width 1016 height 214
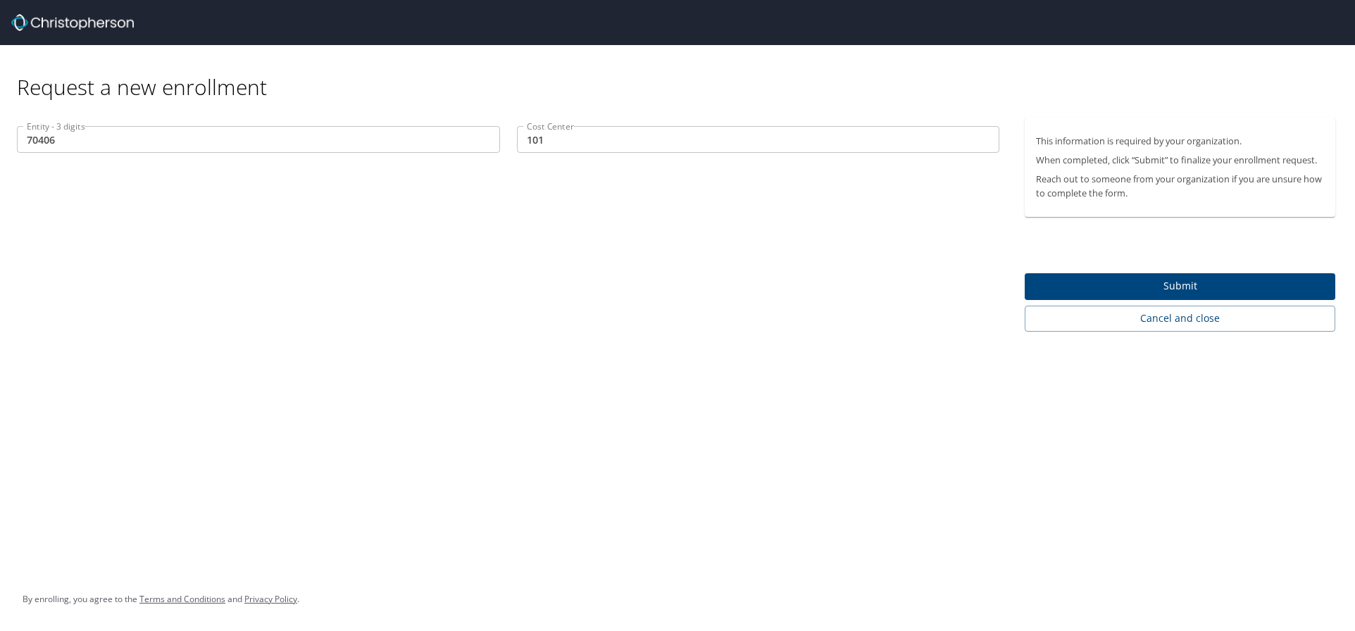
click at [1093, 284] on span "Submit" at bounding box center [1180, 286] width 288 height 18
